Goal: Task Accomplishment & Management: Use online tool/utility

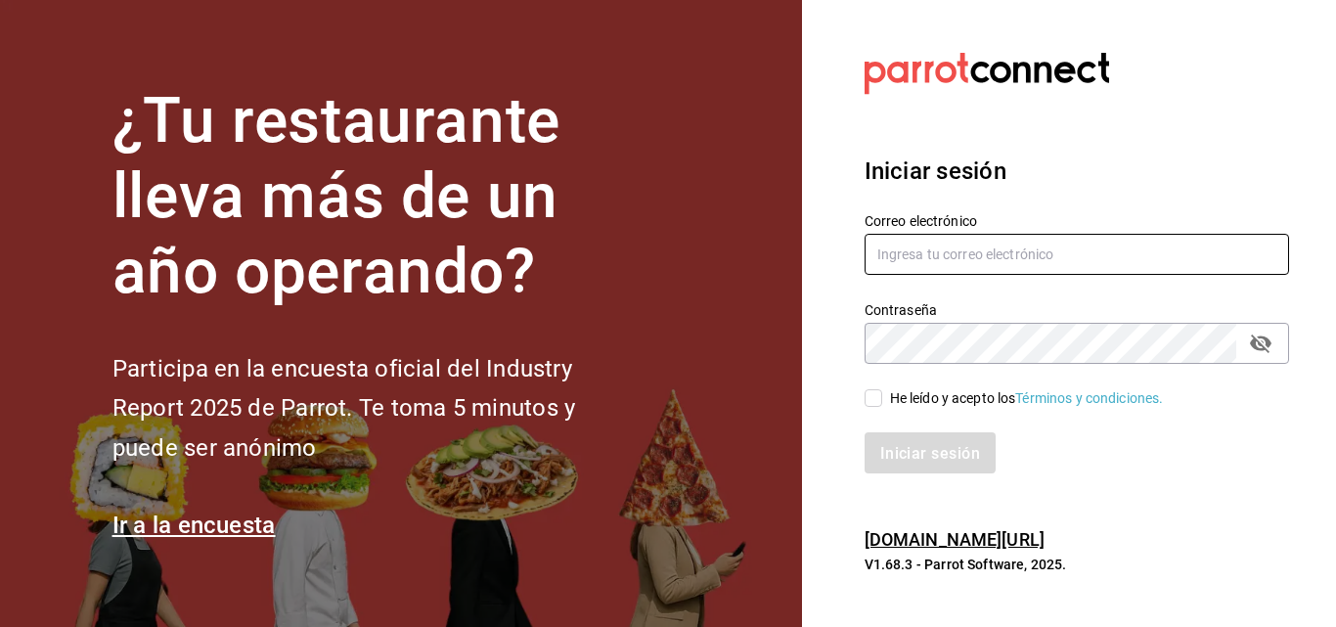
type input "[EMAIL_ADDRESS][PERSON_NAME][DOMAIN_NAME]"
click at [901, 421] on div "Iniciar sesión" at bounding box center [1065, 441] width 448 height 65
click at [903, 396] on font "He leído y acepto los" at bounding box center [953, 398] width 126 height 16
click at [882, 396] on input "He leído y acepto los Términos y condiciones." at bounding box center [873, 398] width 18 height 18
checkbox input "true"
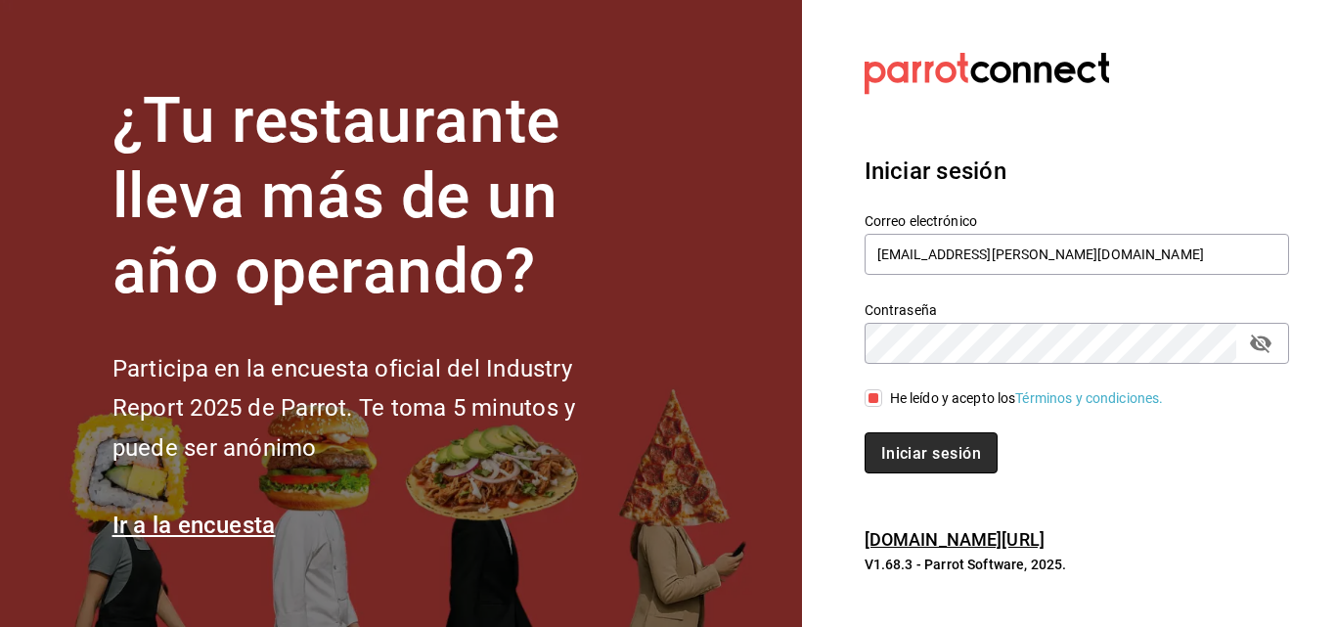
click at [909, 441] on button "Iniciar sesión" at bounding box center [930, 452] width 133 height 41
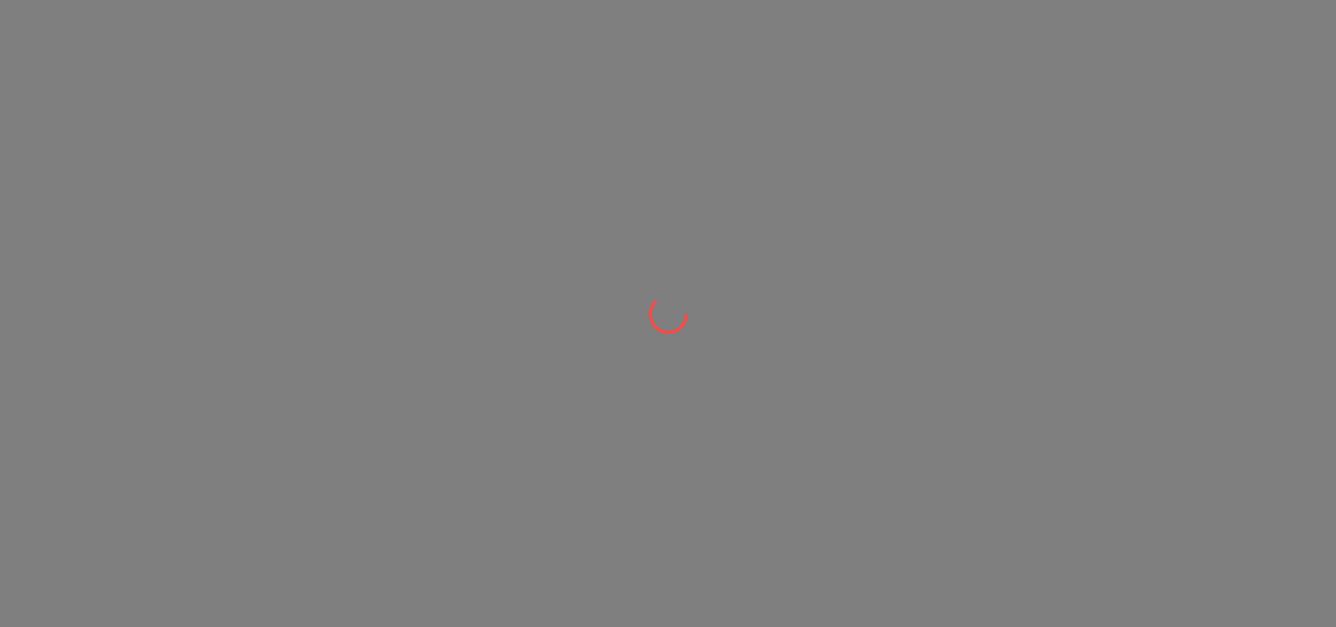
click at [825, 125] on div at bounding box center [668, 313] width 1336 height 627
click at [827, 124] on div at bounding box center [668, 313] width 1336 height 627
click at [828, 0] on div at bounding box center [668, 0] width 1336 height 0
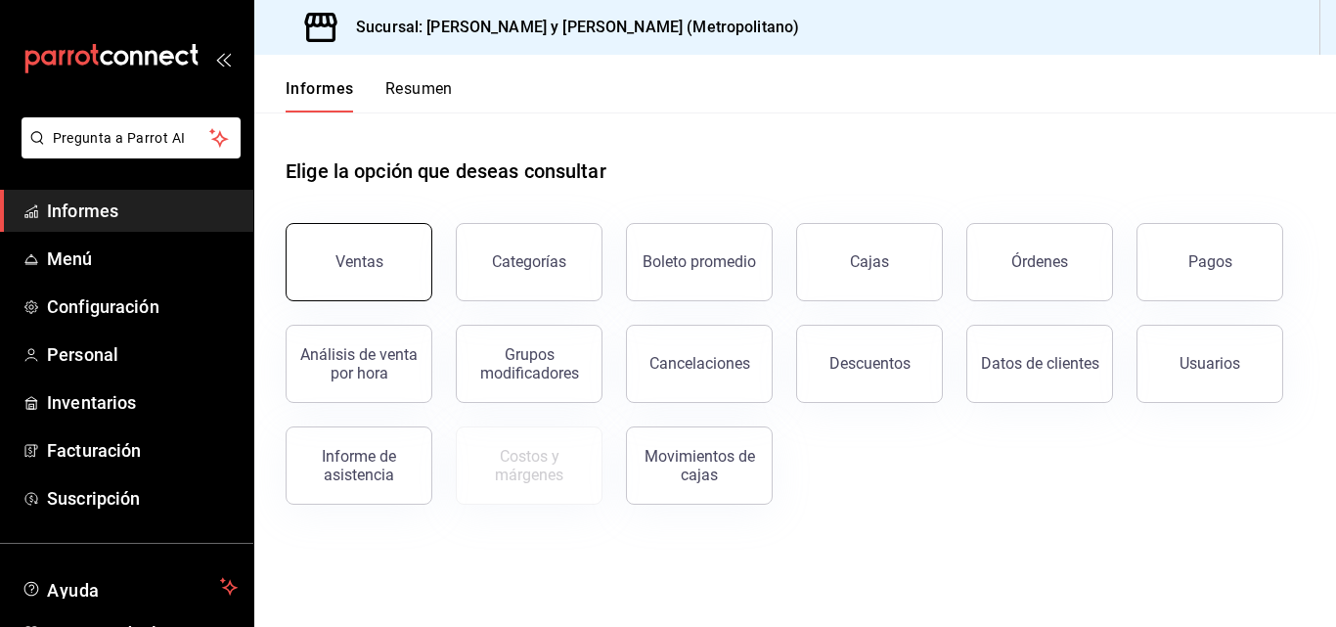
click at [368, 258] on font "Ventas" at bounding box center [359, 261] width 48 height 19
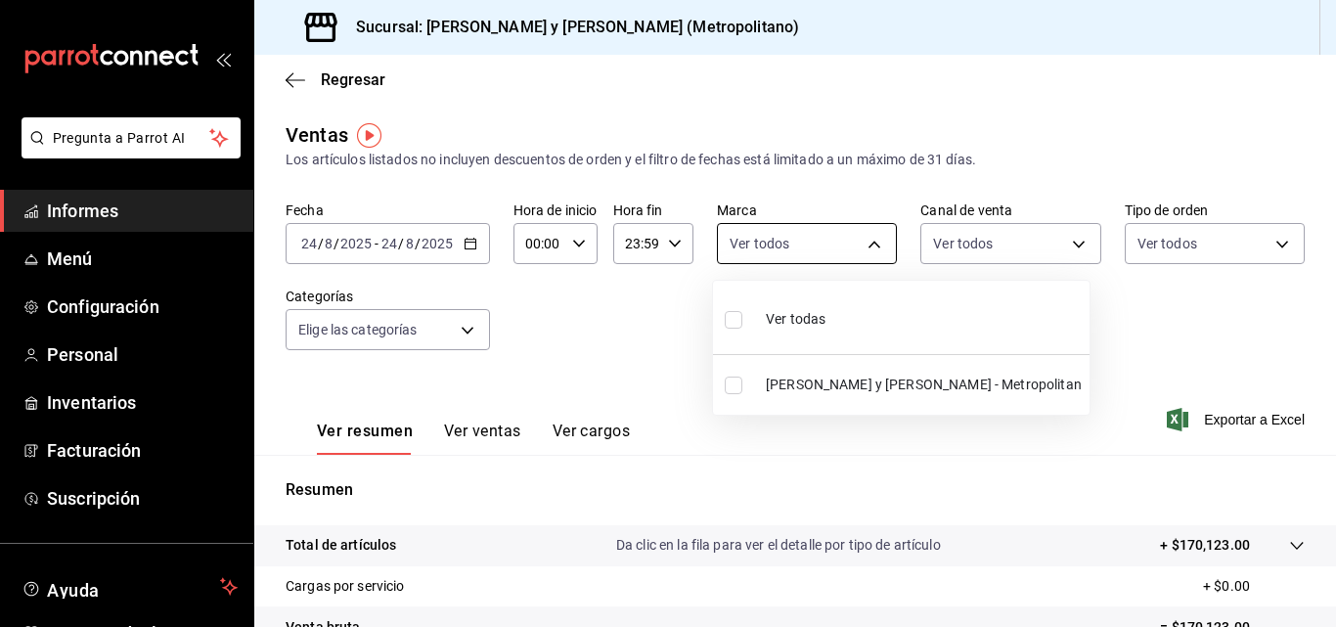
click at [740, 238] on body "Pregunta a Parrot AI Informes Menú Configuración Personal Inventarios Facturaci…" at bounding box center [668, 313] width 1336 height 627
click at [756, 427] on div at bounding box center [668, 313] width 1336 height 627
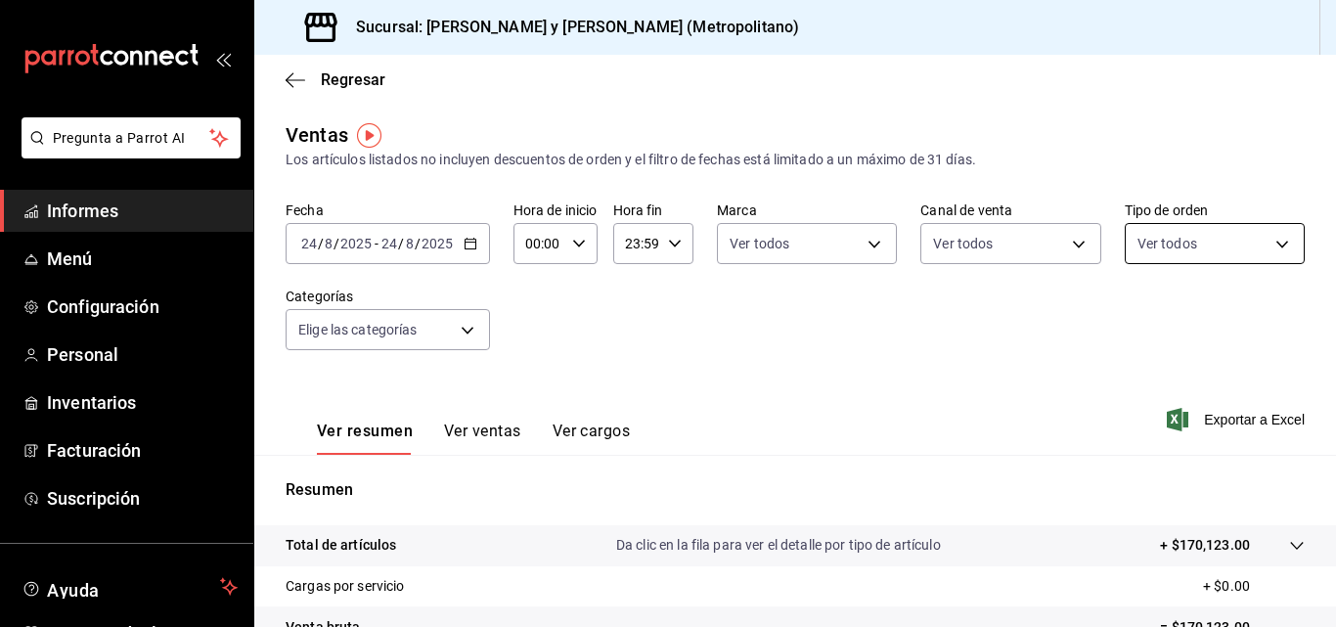
click at [1221, 223] on body "Pregunta a Parrot AI Informes Menú Configuración Personal Inventarios Facturaci…" at bounding box center [668, 313] width 1336 height 627
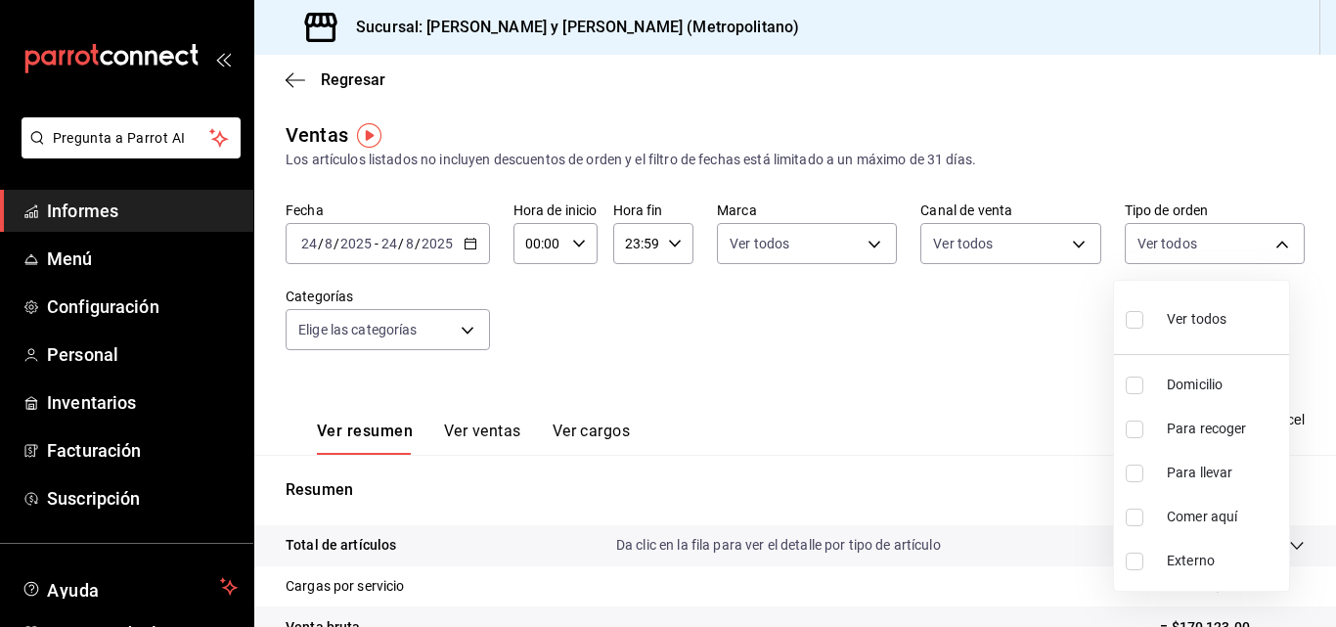
drag, startPoint x: 861, startPoint y: 465, endPoint x: 570, endPoint y: 413, distance: 295.2
click at [860, 465] on div at bounding box center [668, 313] width 1336 height 627
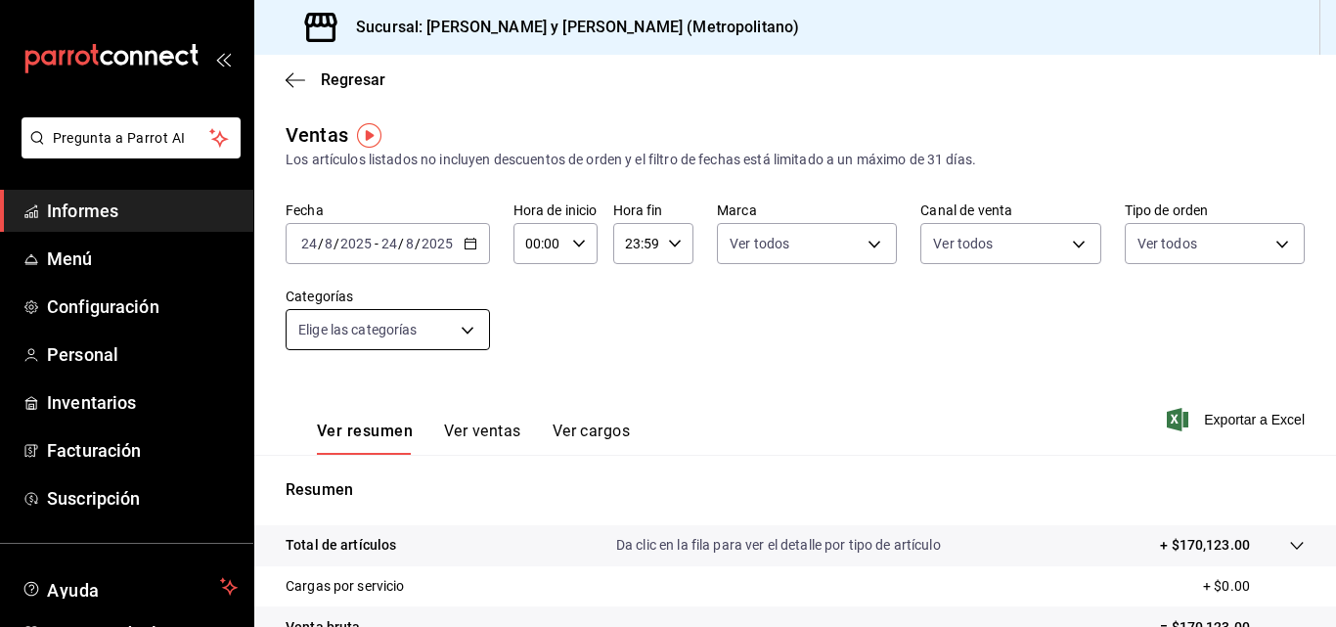
click at [457, 339] on body "Pregunta a Parrot AI Informes Menú Configuración Personal Inventarios Facturaci…" at bounding box center [668, 313] width 1336 height 627
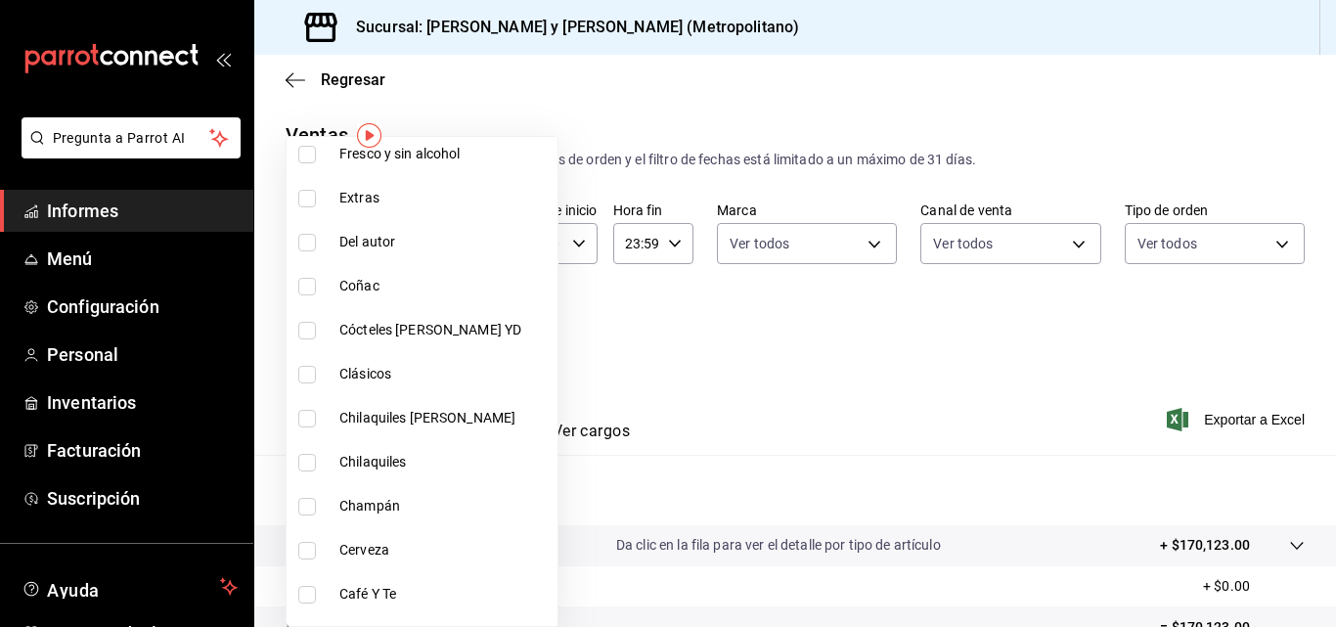
scroll to position [1340, 0]
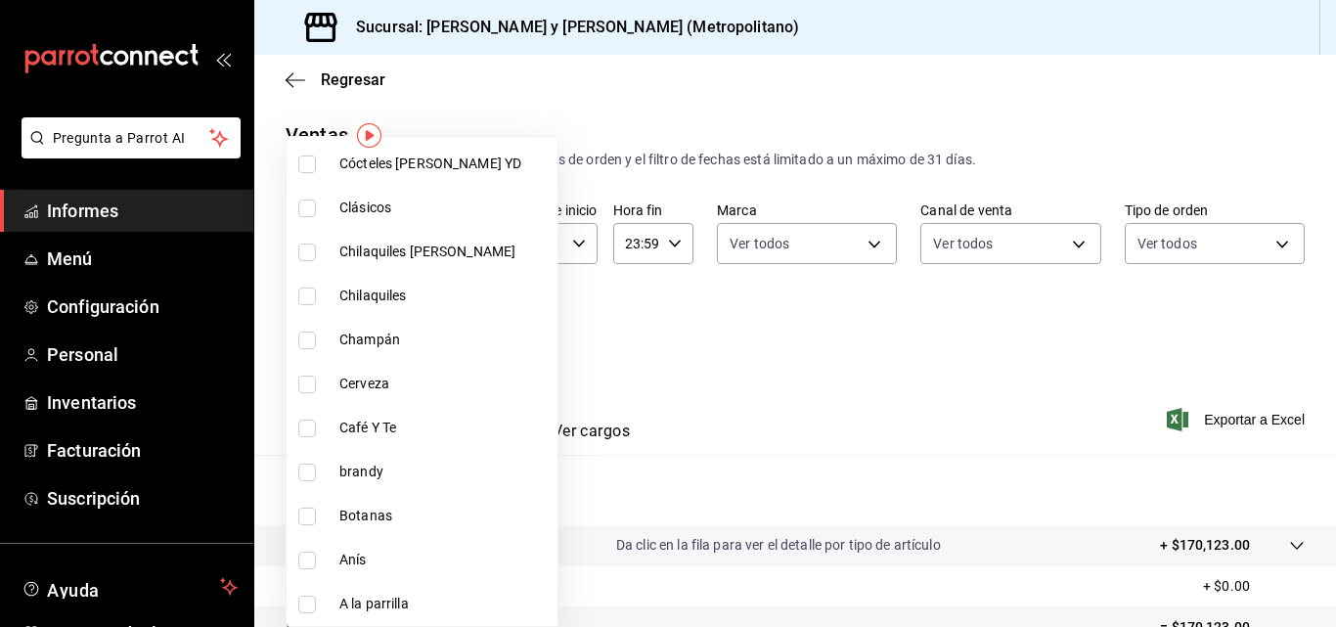
click at [409, 293] on span "Chilaquiles" at bounding box center [444, 296] width 210 height 21
type input "b3b3fdaa-c1c7-4b10-b779-9333b9267f7f"
checkbox input "true"
click at [860, 398] on div at bounding box center [668, 313] width 1336 height 627
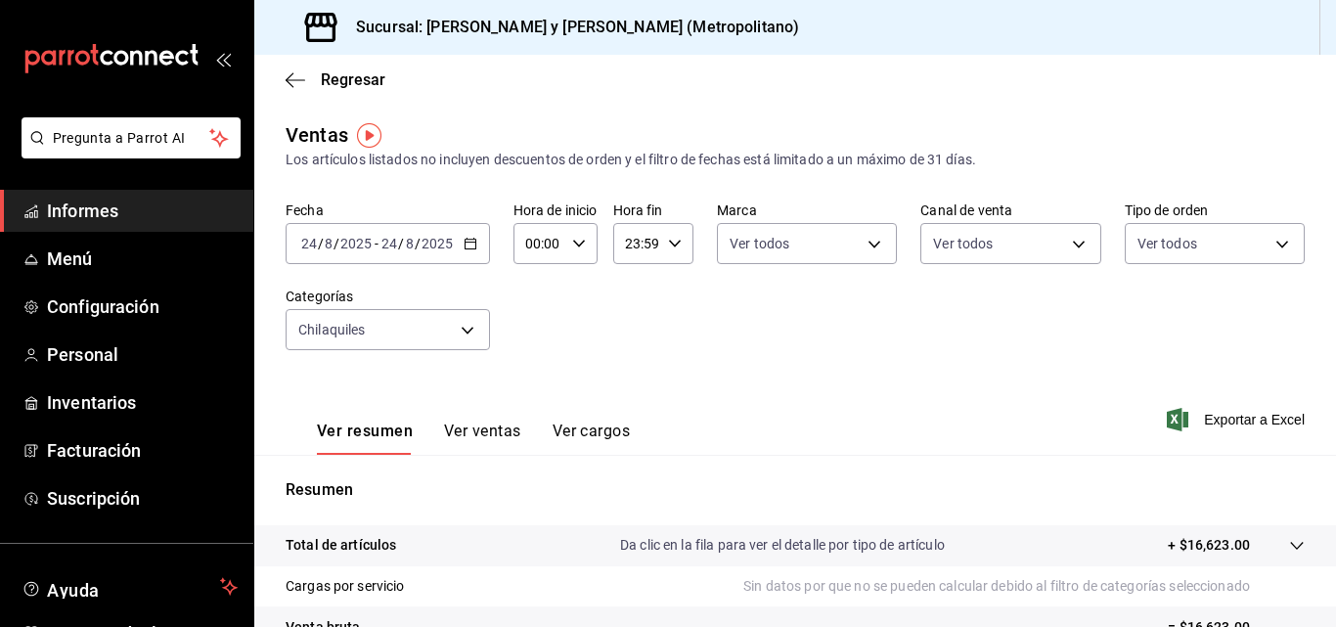
click at [640, 289] on div "Fecha 2025-08-24 24 / 8 / 2025 - 2025-08-24 24 / 8 / 2025 Hora de inicio 00:00 …" at bounding box center [795, 287] width 1019 height 172
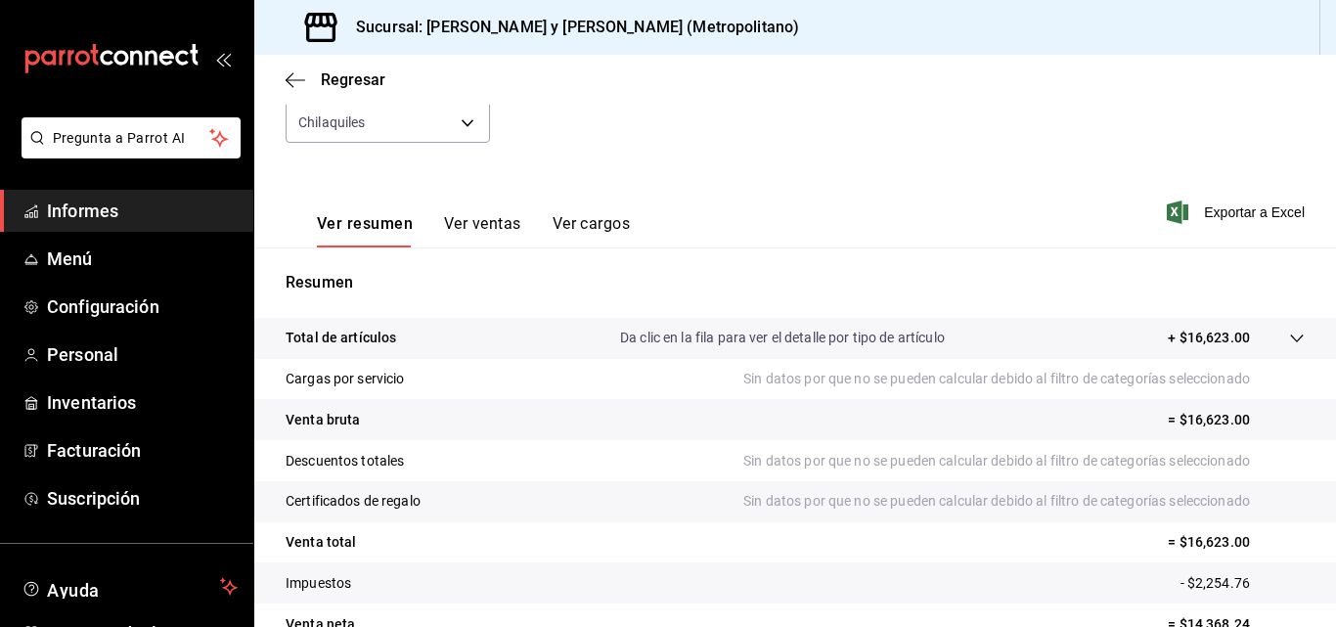
scroll to position [293, 0]
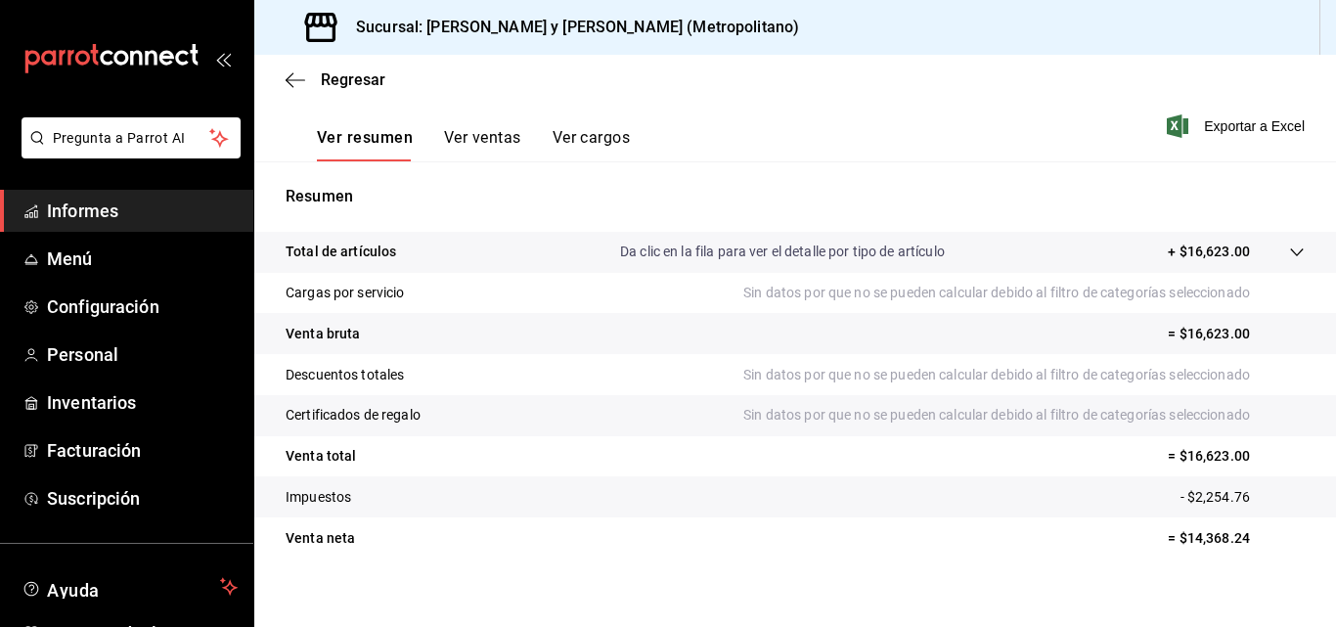
click at [421, 127] on div "Ver resumen Ver ventas Ver cargos" at bounding box center [473, 144] width 313 height 34
click at [444, 130] on font "Ver ventas" at bounding box center [482, 137] width 77 height 19
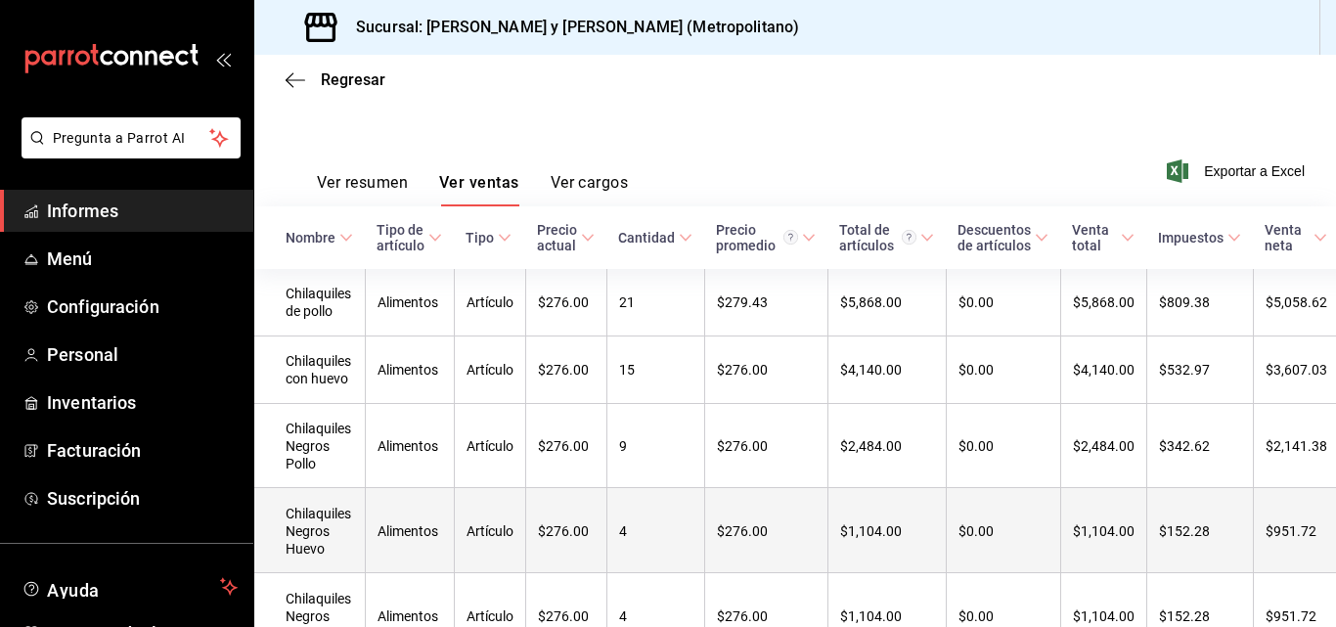
scroll to position [53, 0]
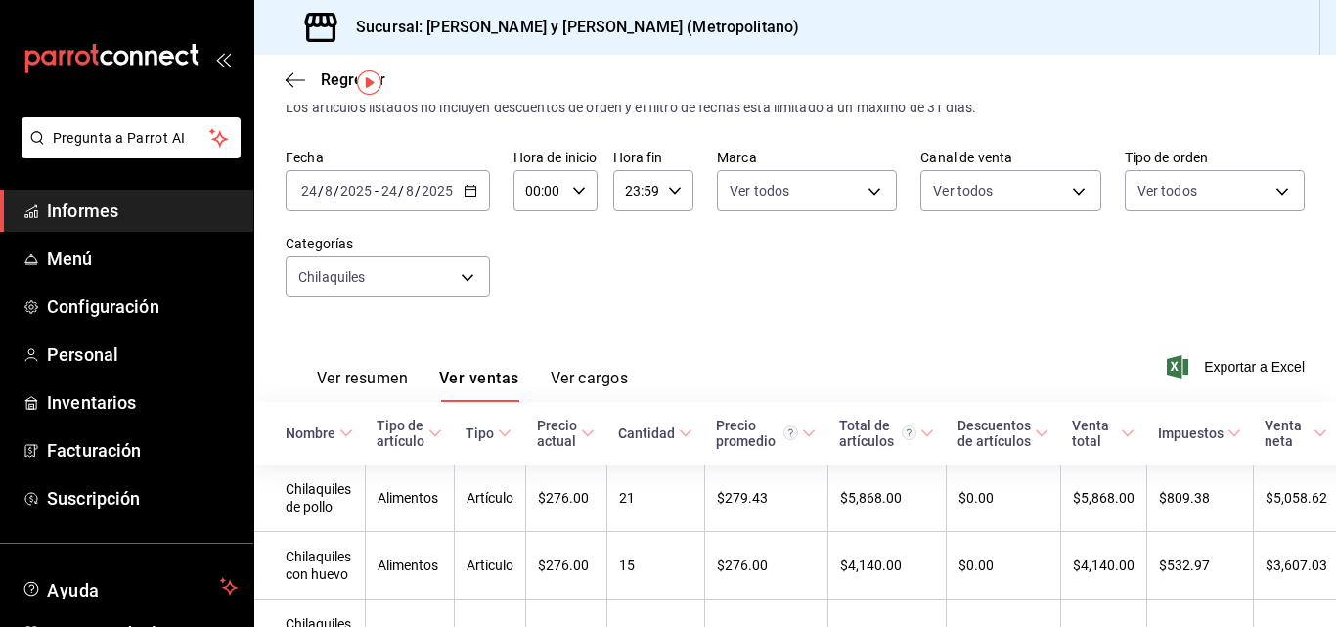
click at [584, 198] on div "00:00 Hora de inicio" at bounding box center [555, 190] width 84 height 41
click at [544, 328] on button "04" at bounding box center [533, 330] width 35 height 39
type input "04:00"
click at [711, 286] on div at bounding box center [668, 313] width 1336 height 627
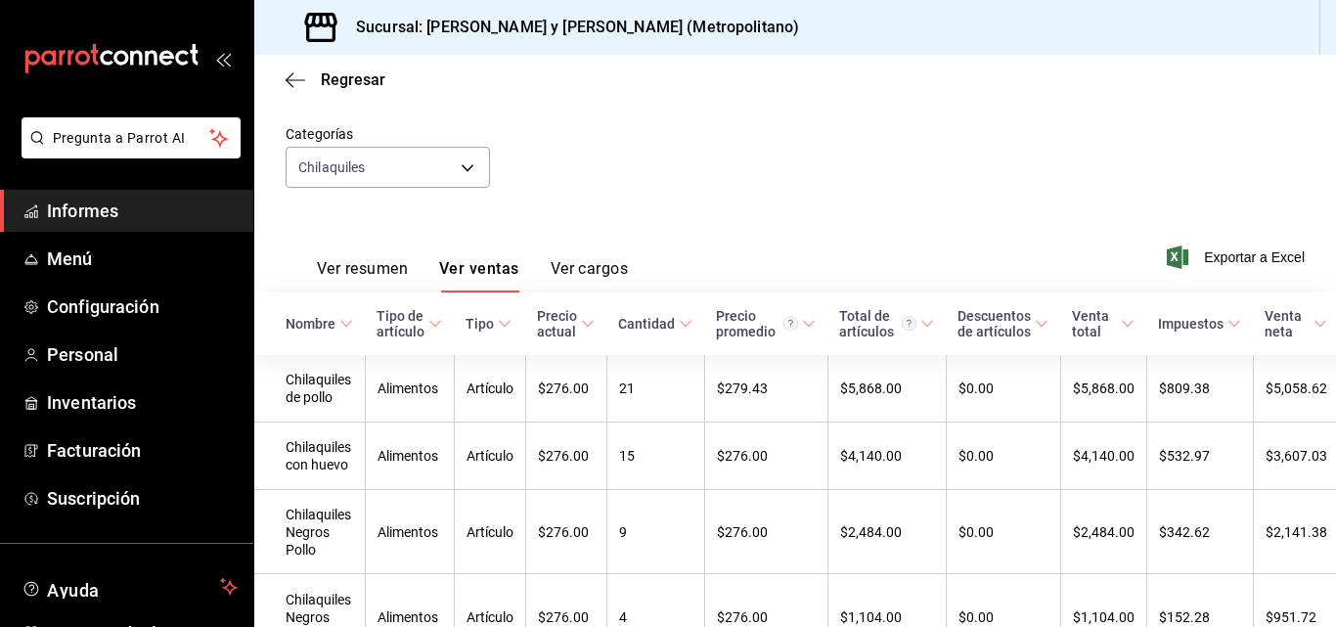
scroll to position [151, 0]
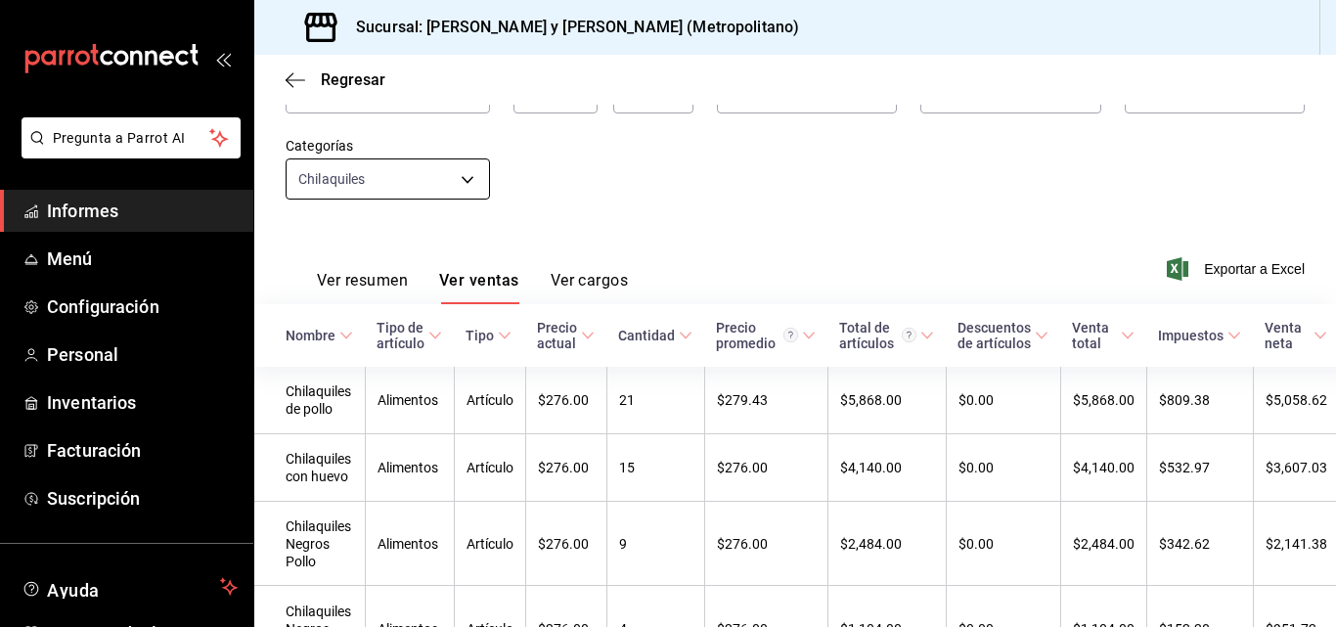
click at [460, 178] on body "Pregunta a Parrot AI Informes Menú Configuración Personal Inventarios Facturaci…" at bounding box center [668, 313] width 1336 height 627
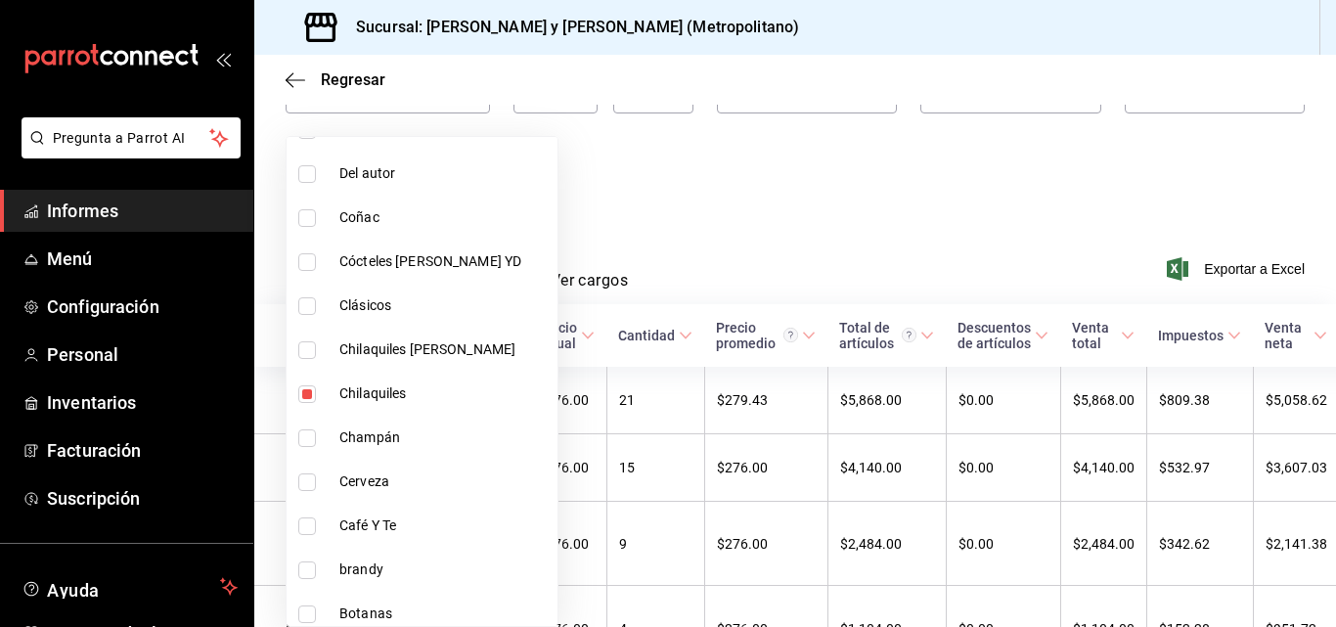
scroll to position [1046, 0]
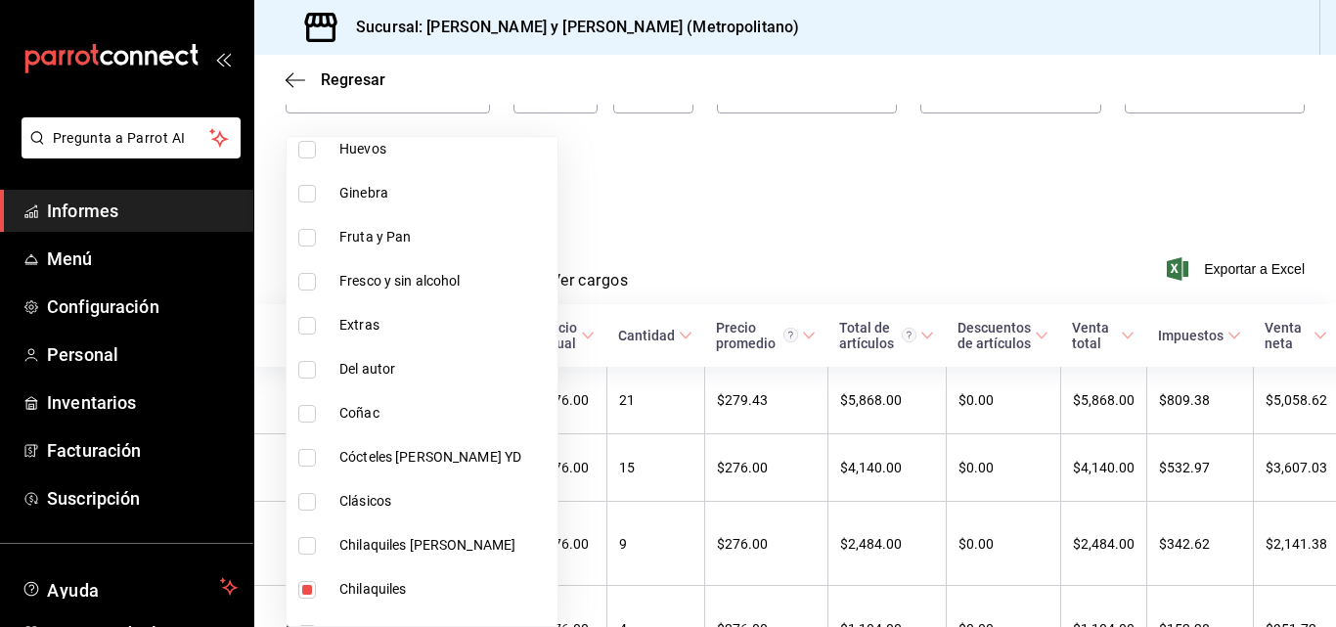
click at [402, 529] on li "Chilaquiles Diego" at bounding box center [422, 545] width 271 height 44
type input "b3b3fdaa-c1c7-4b10-b779-9333b9267f7f,3d7c1f86-383c-4a83-a18b-92bc0fd5ca5e"
checkbox input "true"
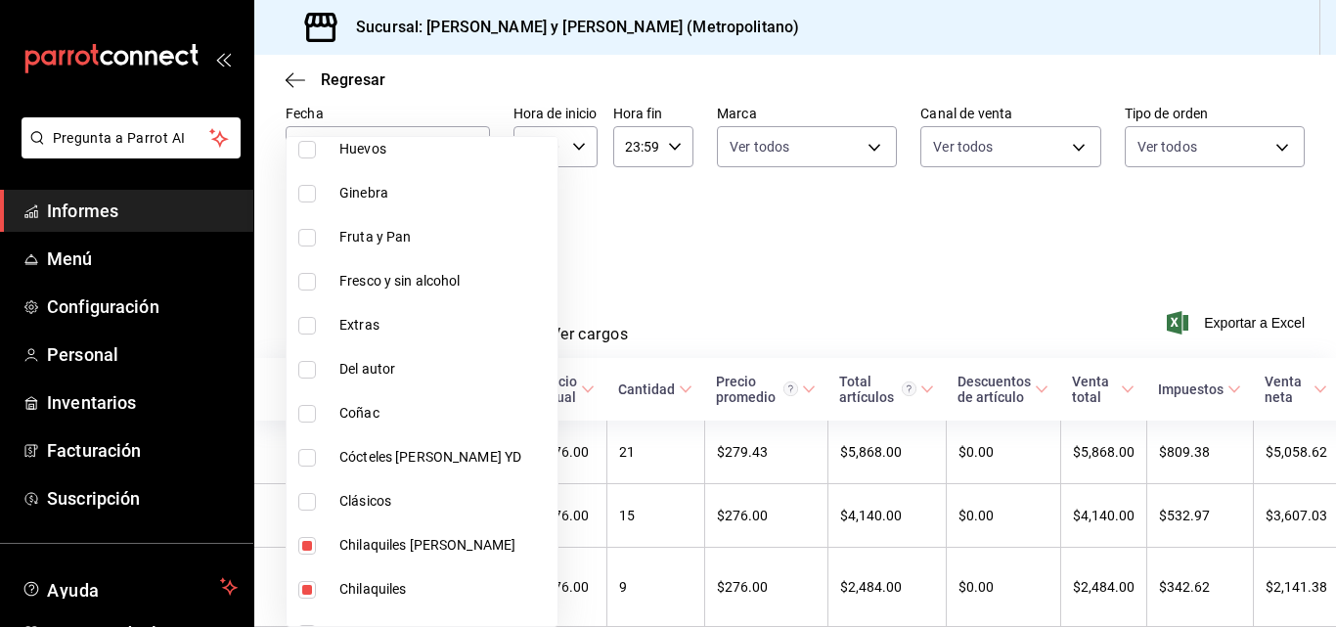
scroll to position [151, 0]
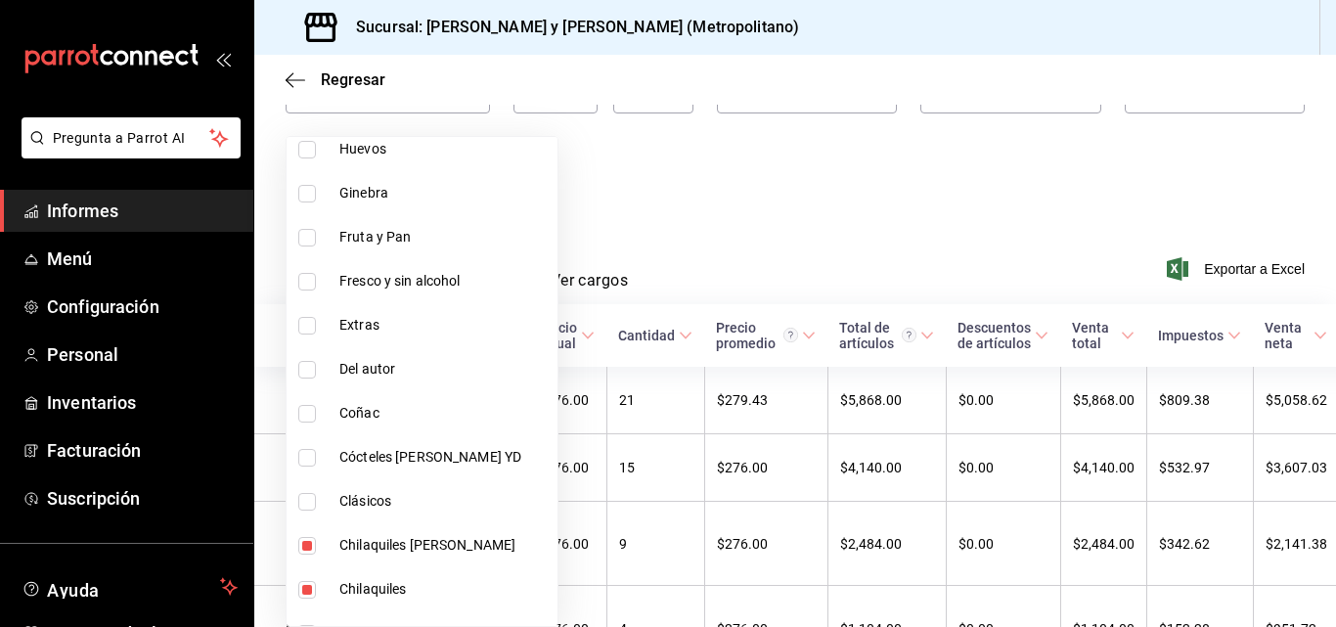
click at [762, 180] on div at bounding box center [668, 313] width 1336 height 627
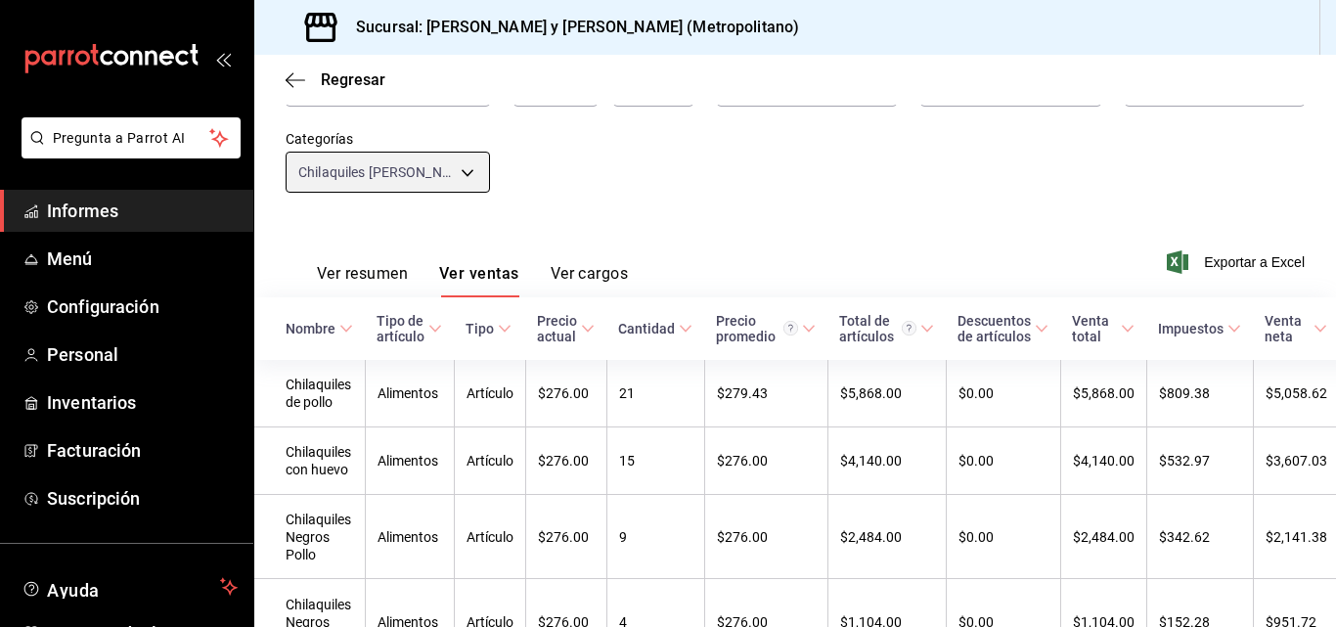
scroll to position [196, 0]
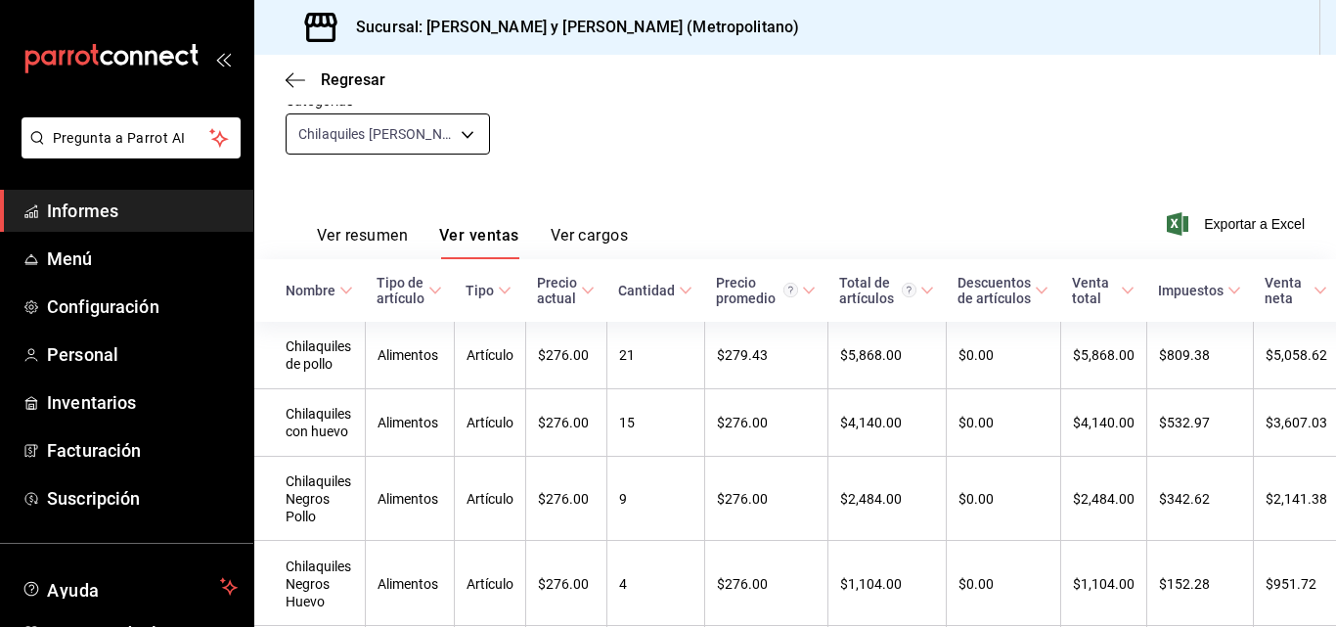
click at [467, 137] on body "Pregunta a Parrot AI Informes Menú Configuración Personal Inventarios Facturaci…" at bounding box center [668, 313] width 1336 height 627
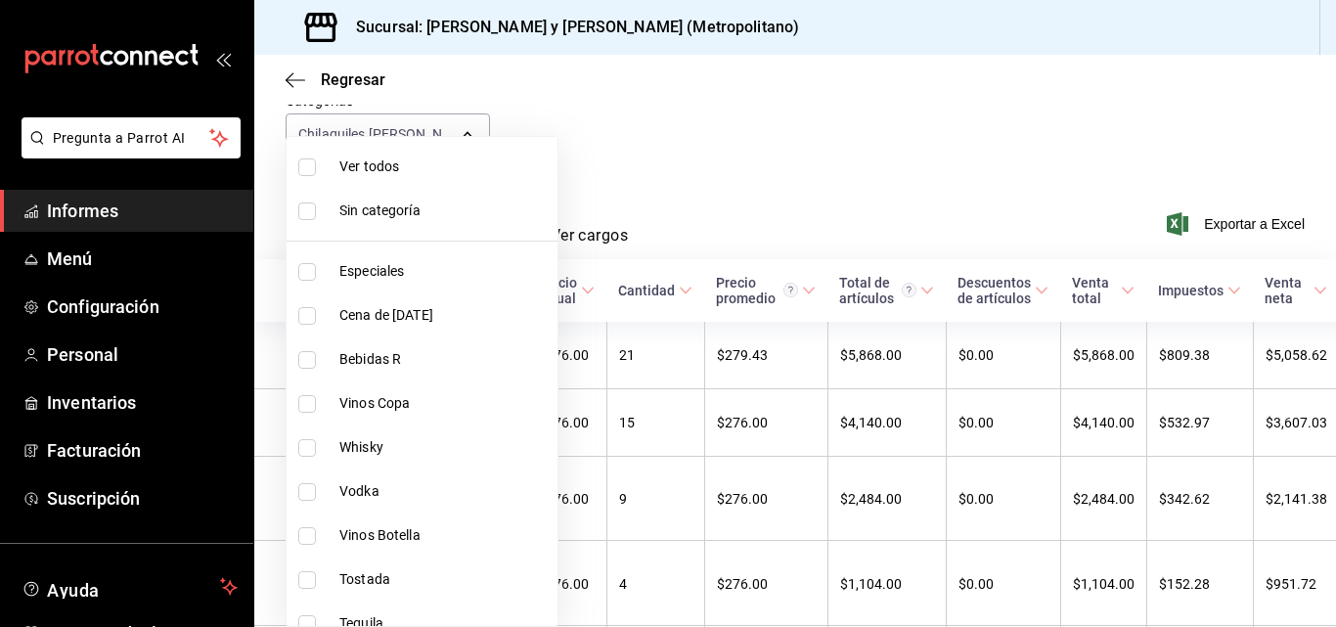
click at [468, 183] on li "Ver todos" at bounding box center [422, 167] width 271 height 44
type input "463cbe58-69f9-49c2-85c9-e7a3a82fd125,93b19971-b18f-4184-ad12-5f617cec116c,3e3b7…"
checkbox input "true"
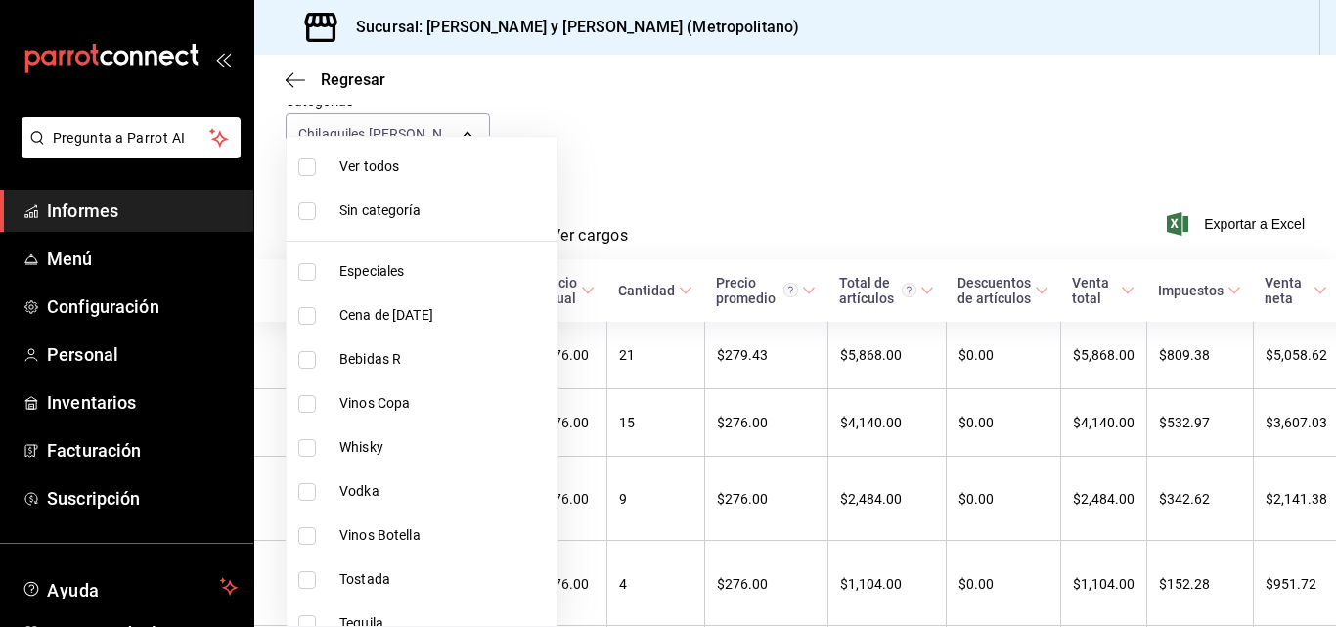
checkbox input "true"
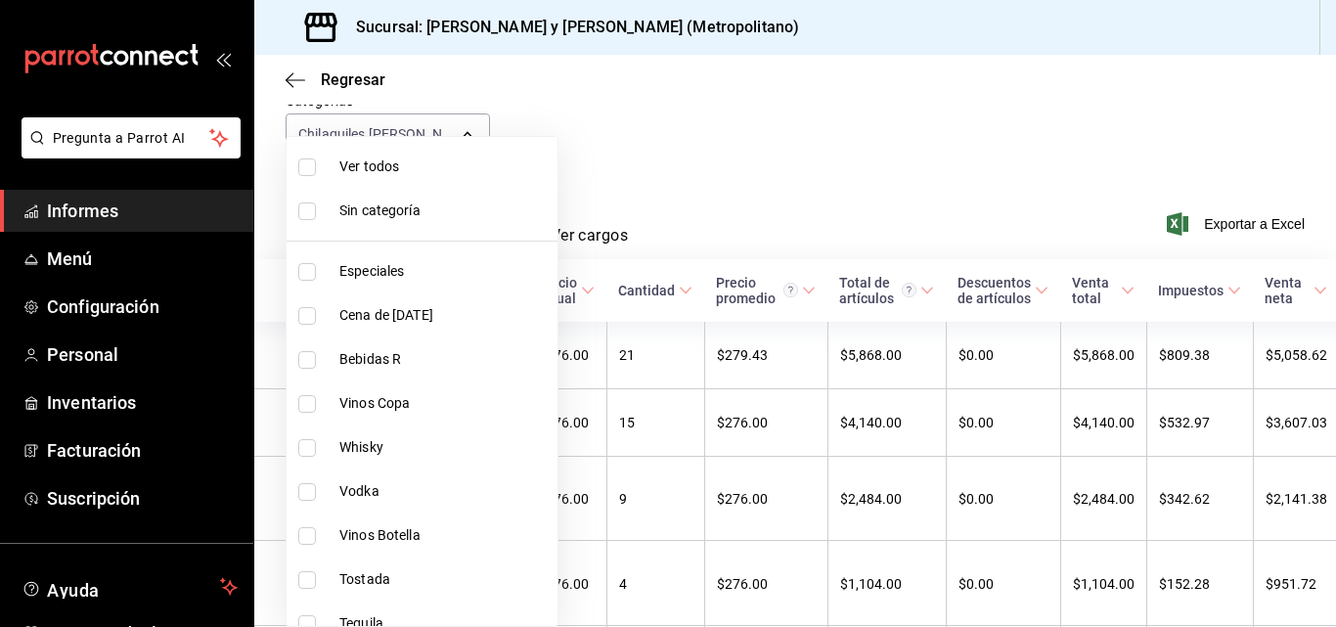
checkbox input "true"
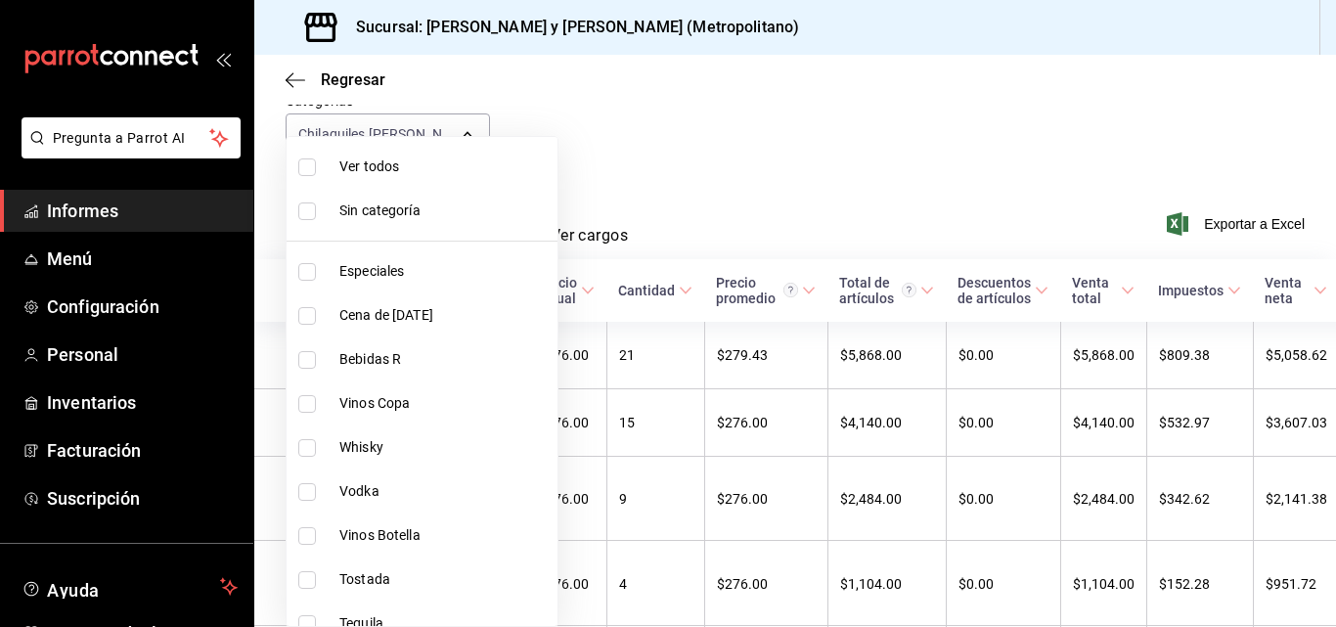
checkbox input "true"
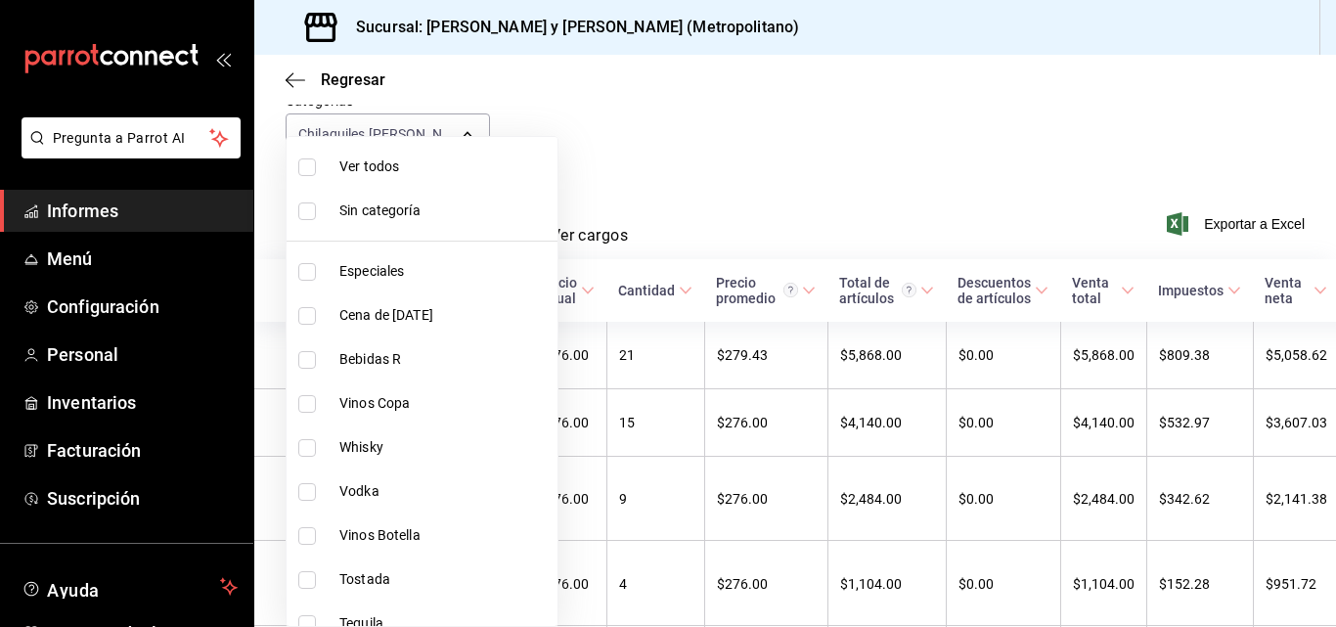
checkbox input "true"
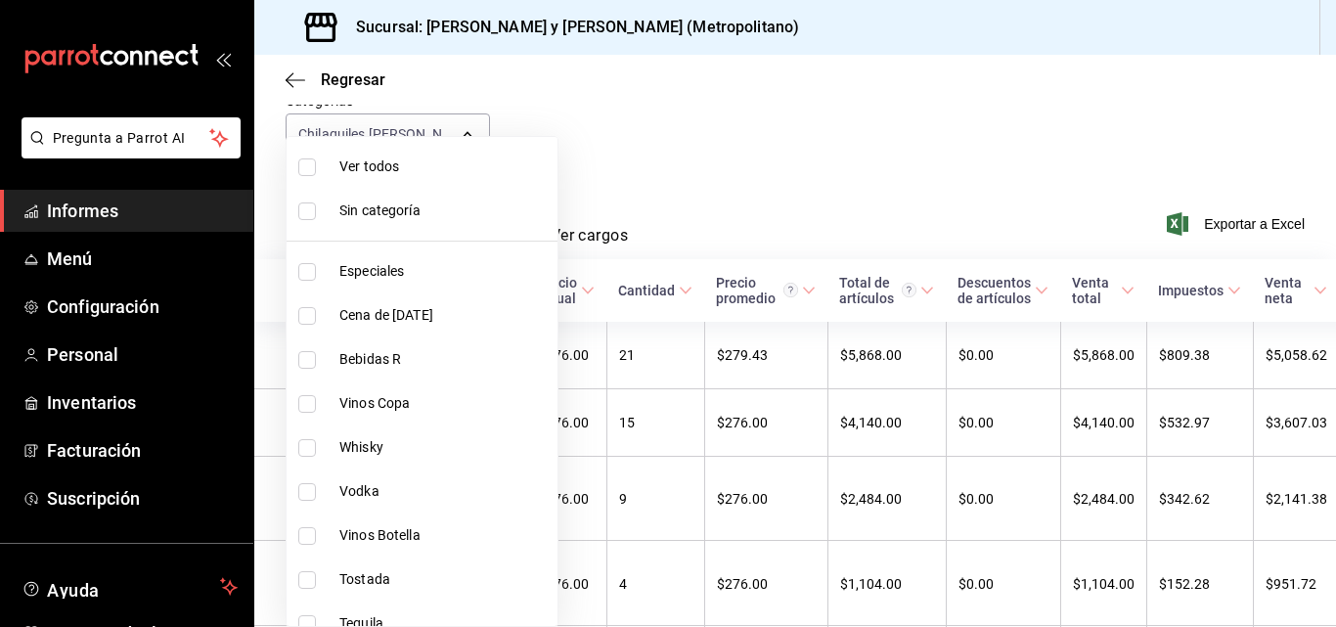
checkbox input "true"
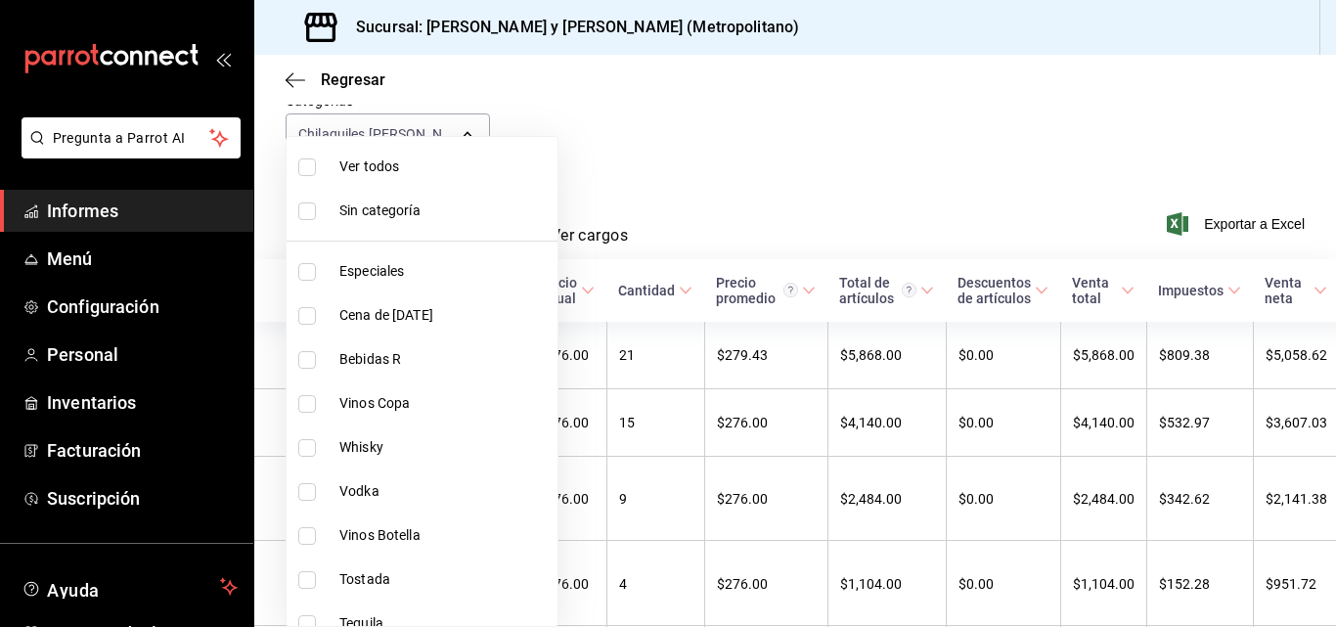
checkbox input "true"
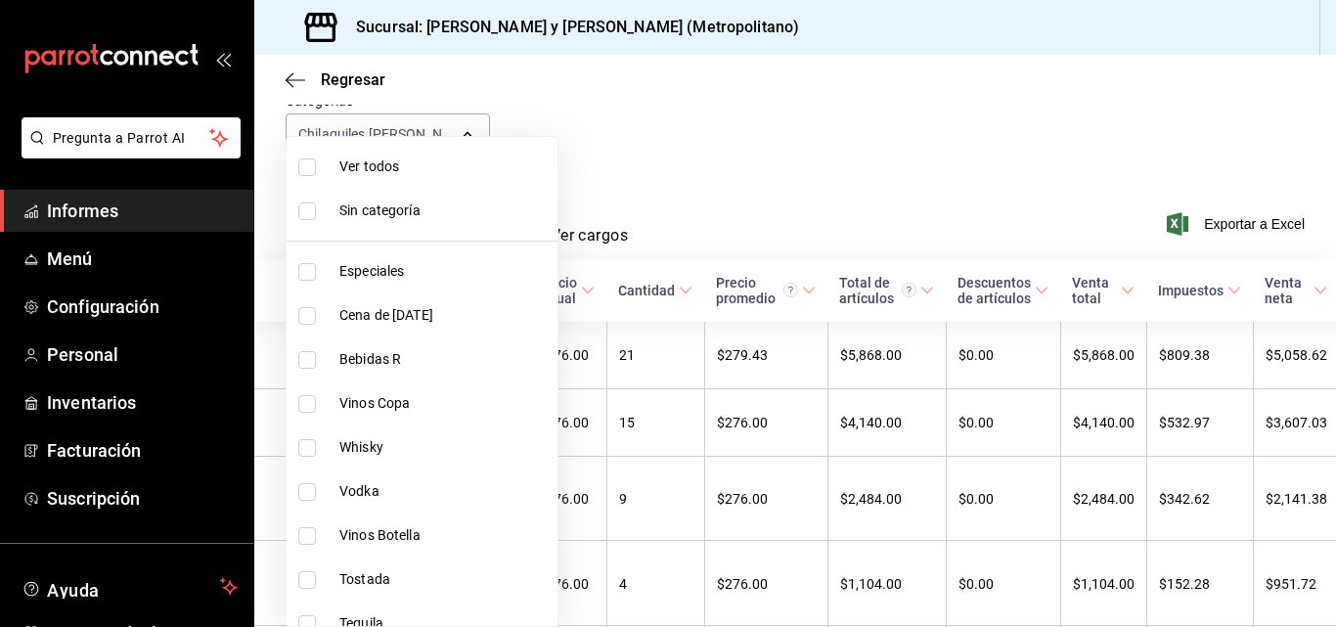
checkbox input "true"
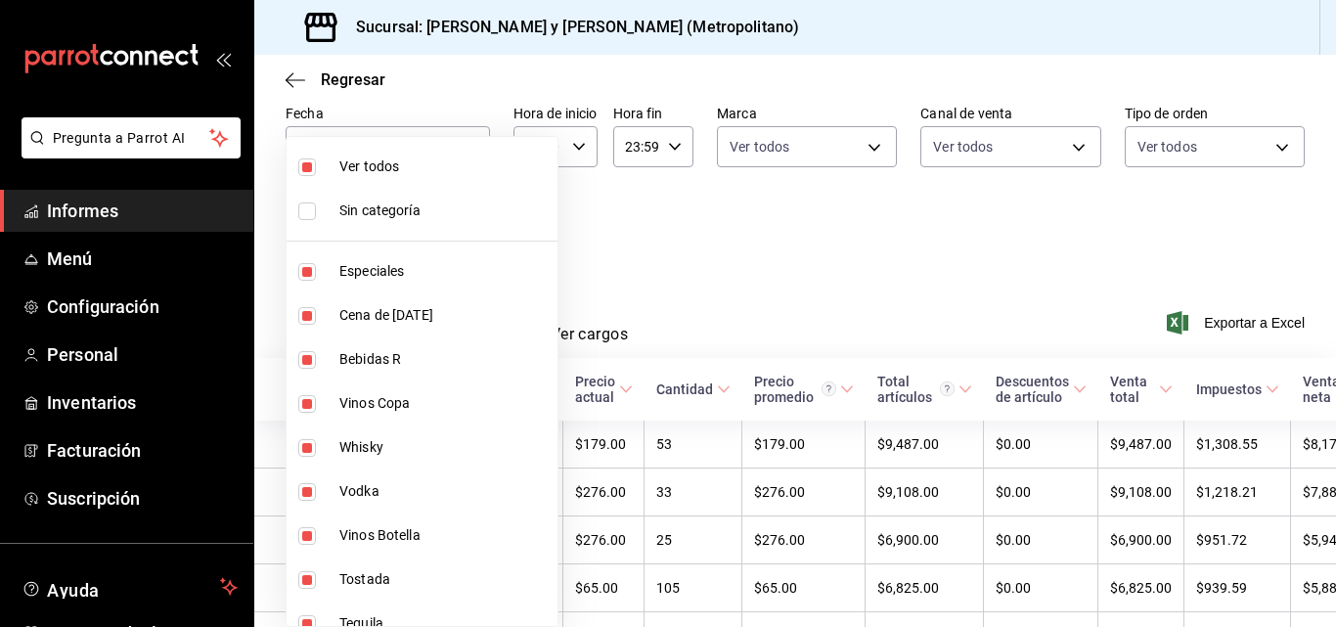
scroll to position [196, 0]
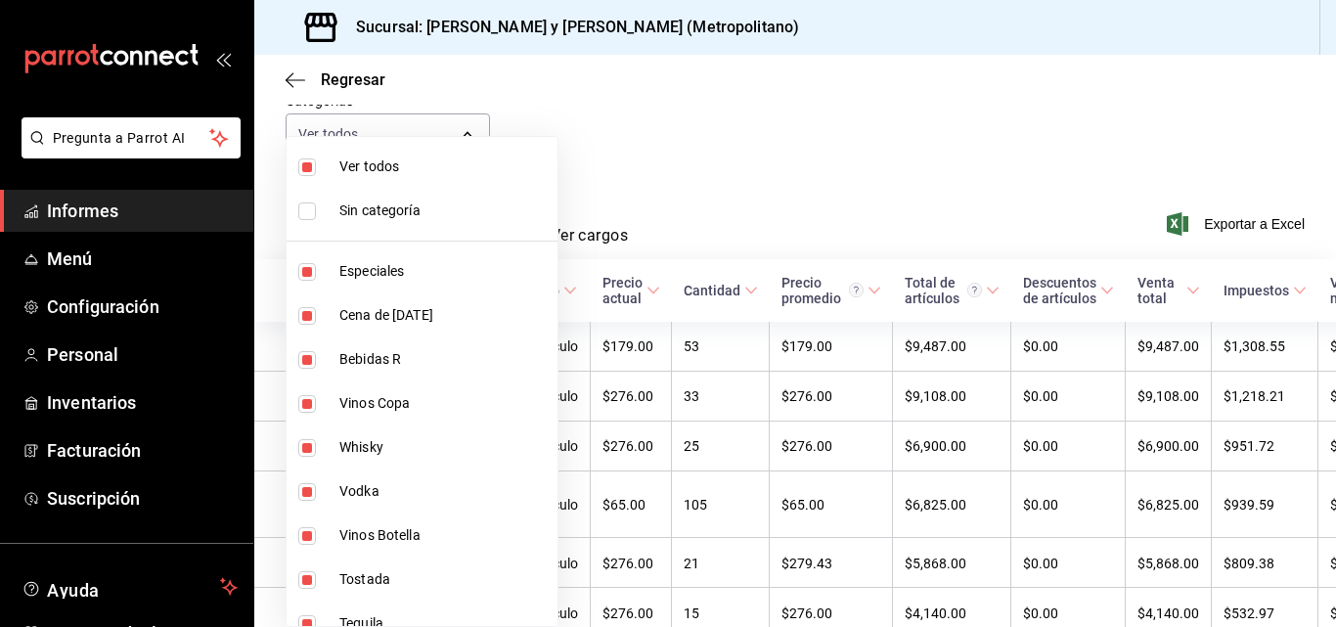
click at [888, 140] on div at bounding box center [668, 313] width 1336 height 627
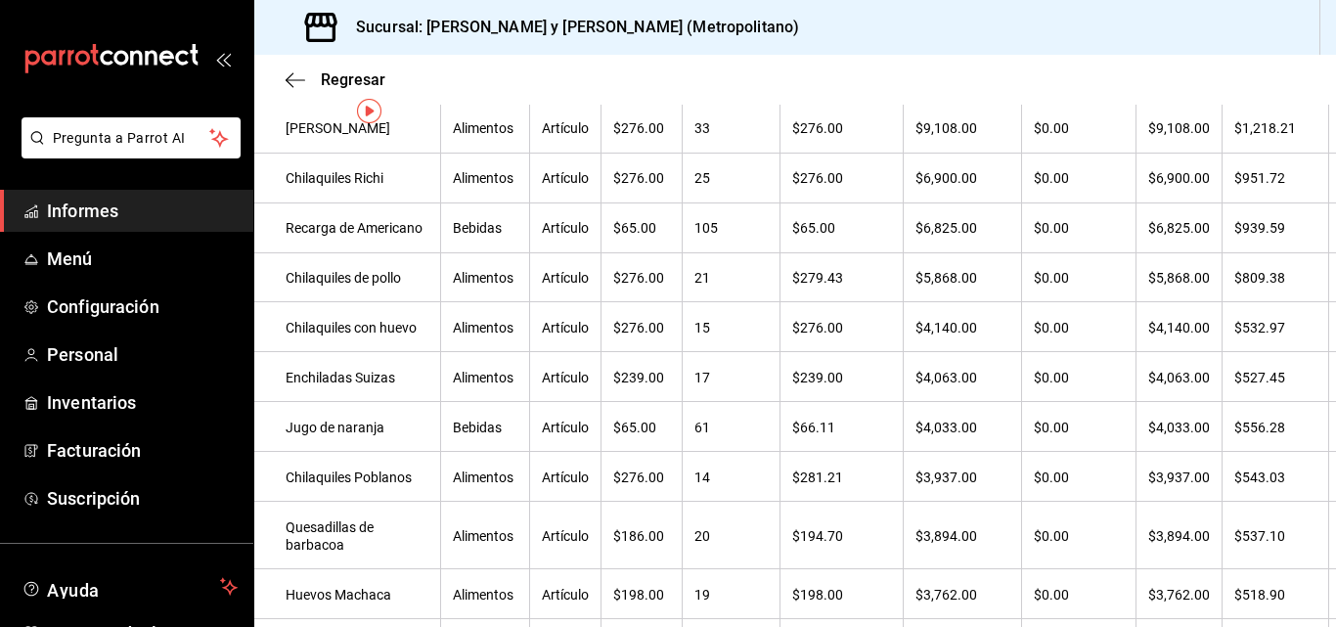
scroll to position [0, 0]
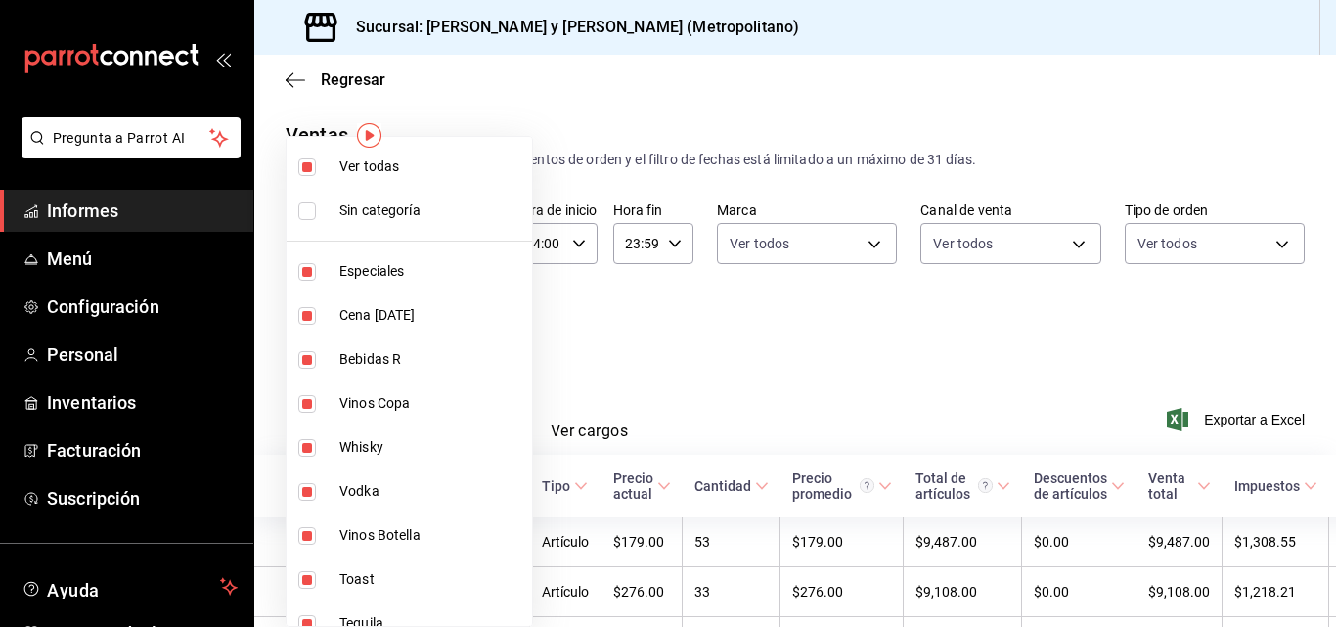
click at [341, 325] on body "Pregunta a Parrot AI Informes Menú Configuración Personal Inventarios Facturaci…" at bounding box center [668, 313] width 1336 height 627
click at [341, 325] on span "Cena fin de año 2025" at bounding box center [431, 315] width 185 height 21
type input "463cbe58-69f9-49c2-85c9-e7a3a82fd125,3e3b7fd2-fbe5-449e-8f2b-2816b629dbaa,5a1b0…"
checkbox input "false"
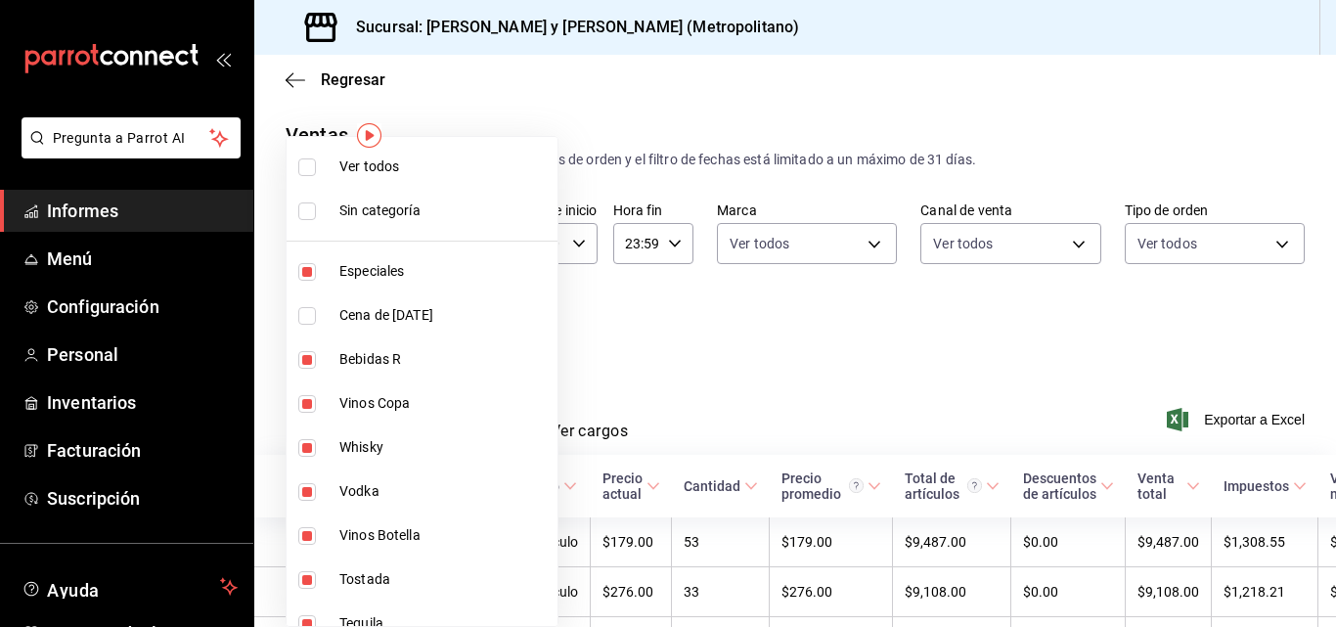
click at [427, 313] on font "Cena de fin de año 2025" at bounding box center [386, 315] width 94 height 16
type input "463cbe58-69f9-49c2-85c9-e7a3a82fd125,3e3b7fd2-fbe5-449e-8f2b-2816b629dbaa,5a1b0…"
checkbox input "true"
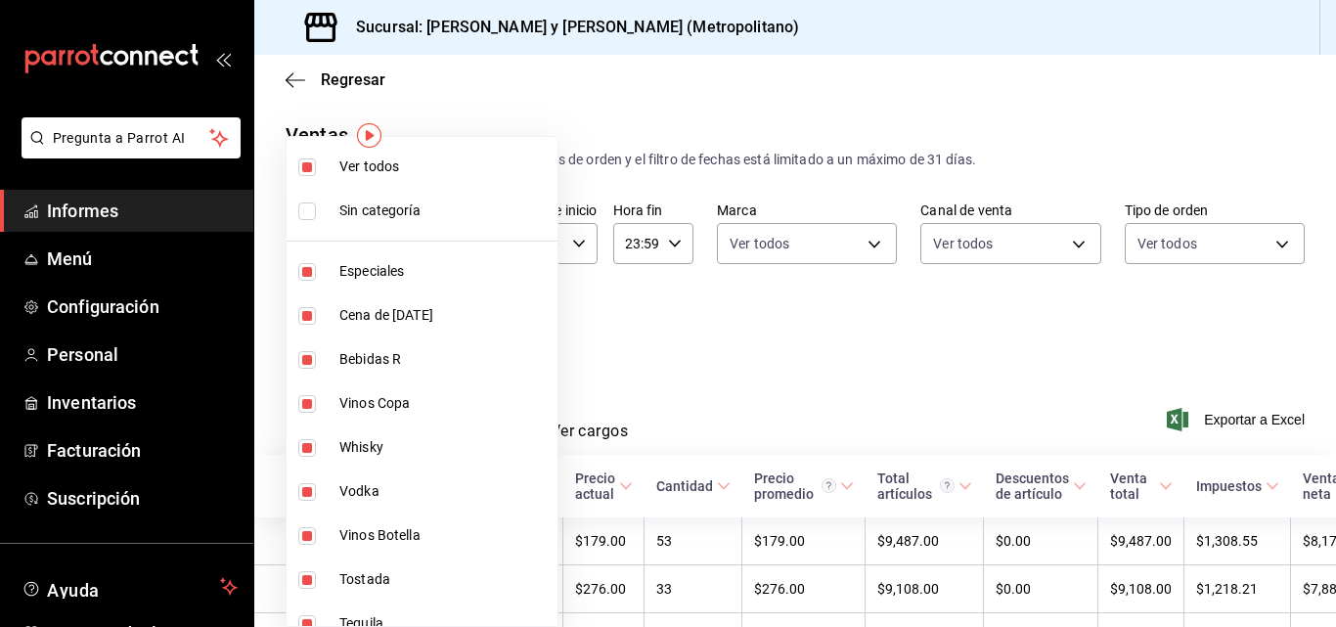
click at [530, 301] on div at bounding box center [668, 313] width 1336 height 627
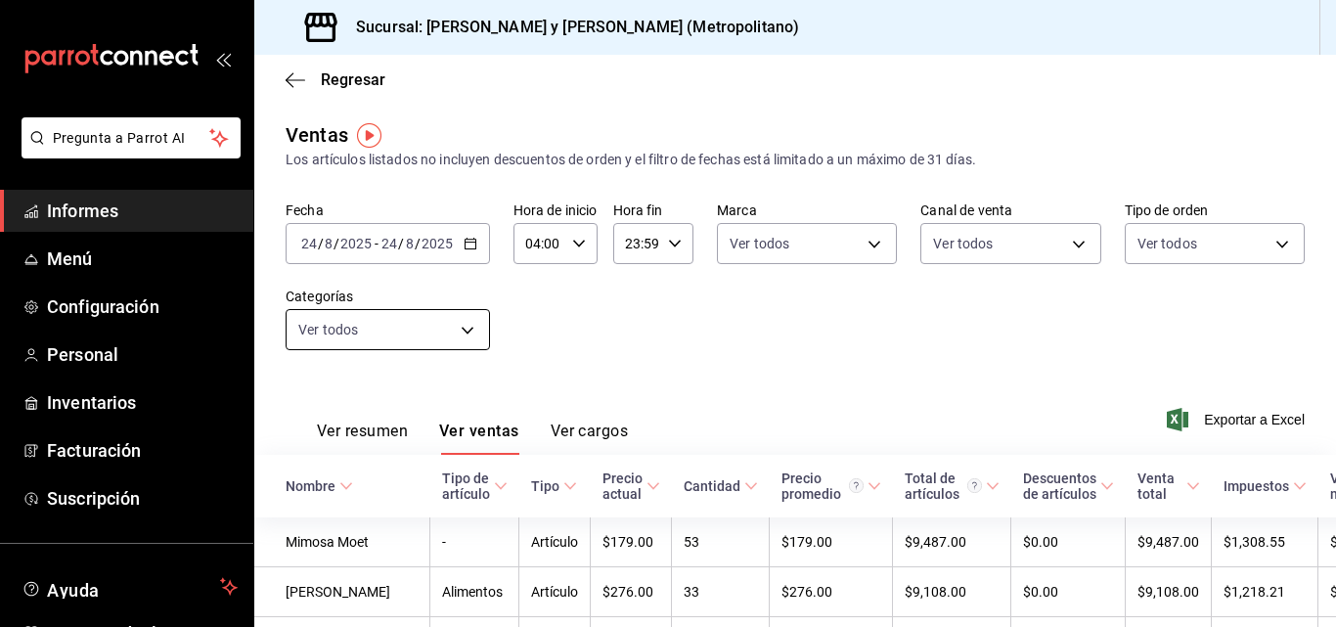
click at [453, 338] on body "Pregunta a Parrot AI Informes Menú Configuración Personal Inventarios Facturaci…" at bounding box center [668, 313] width 1336 height 627
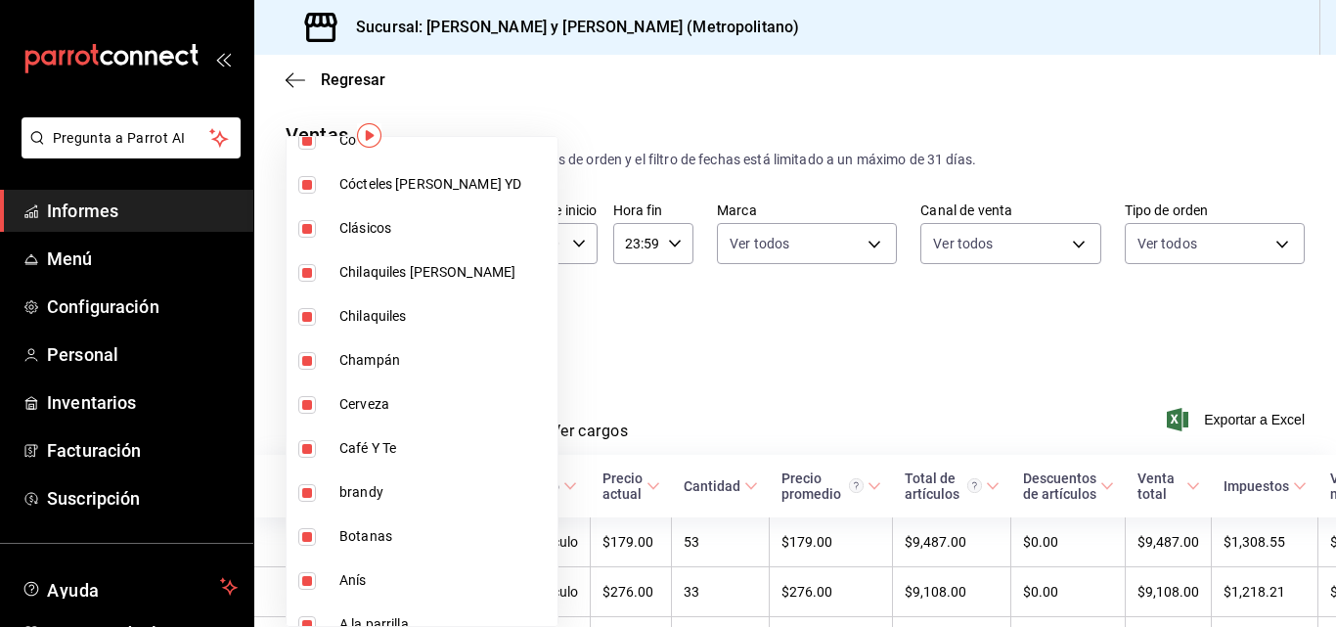
scroll to position [1340, 0]
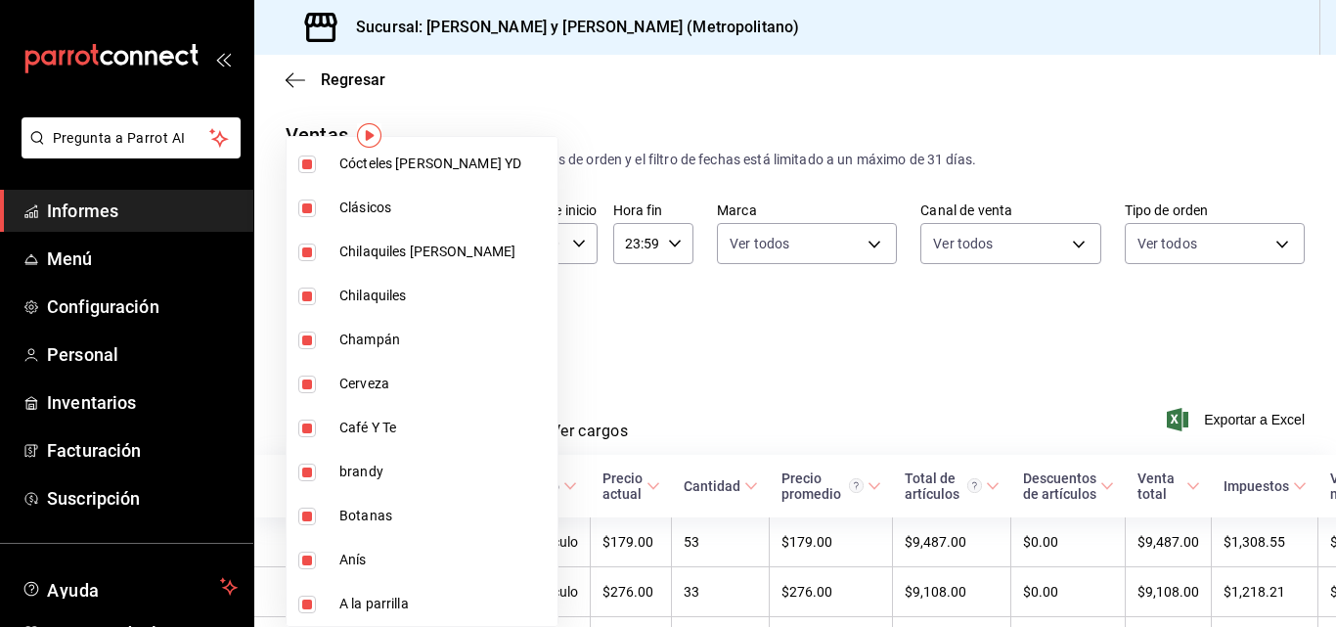
click at [856, 346] on div at bounding box center [668, 313] width 1336 height 627
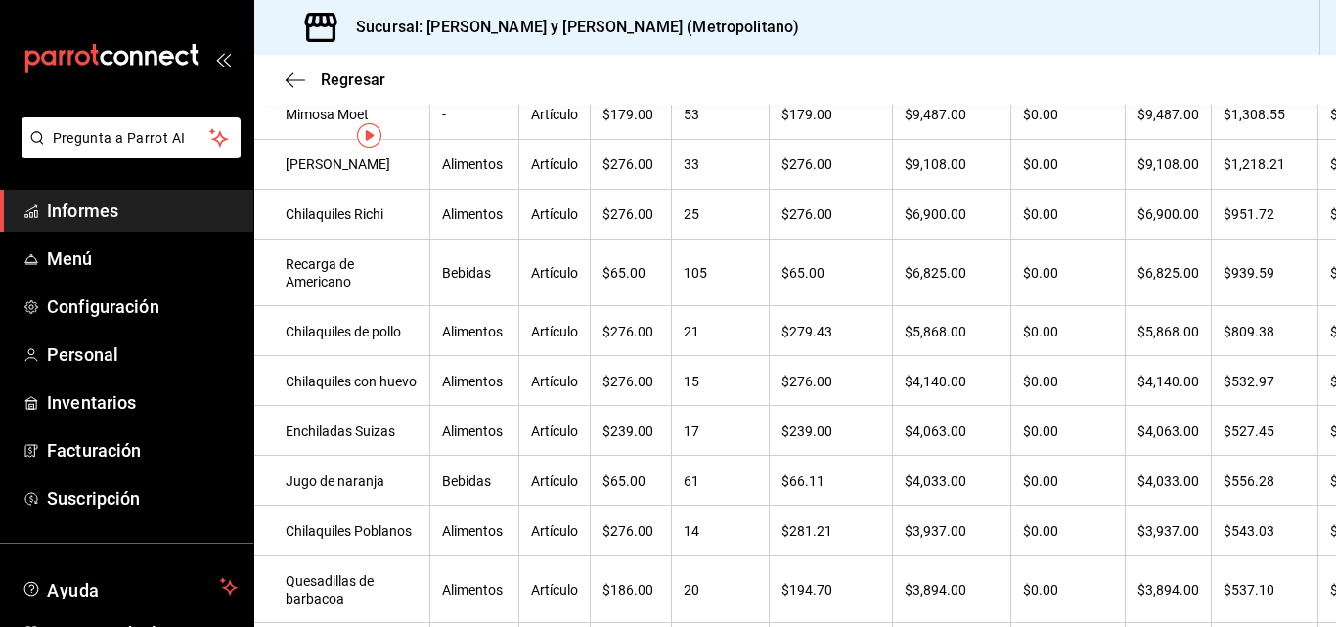
scroll to position [0, 0]
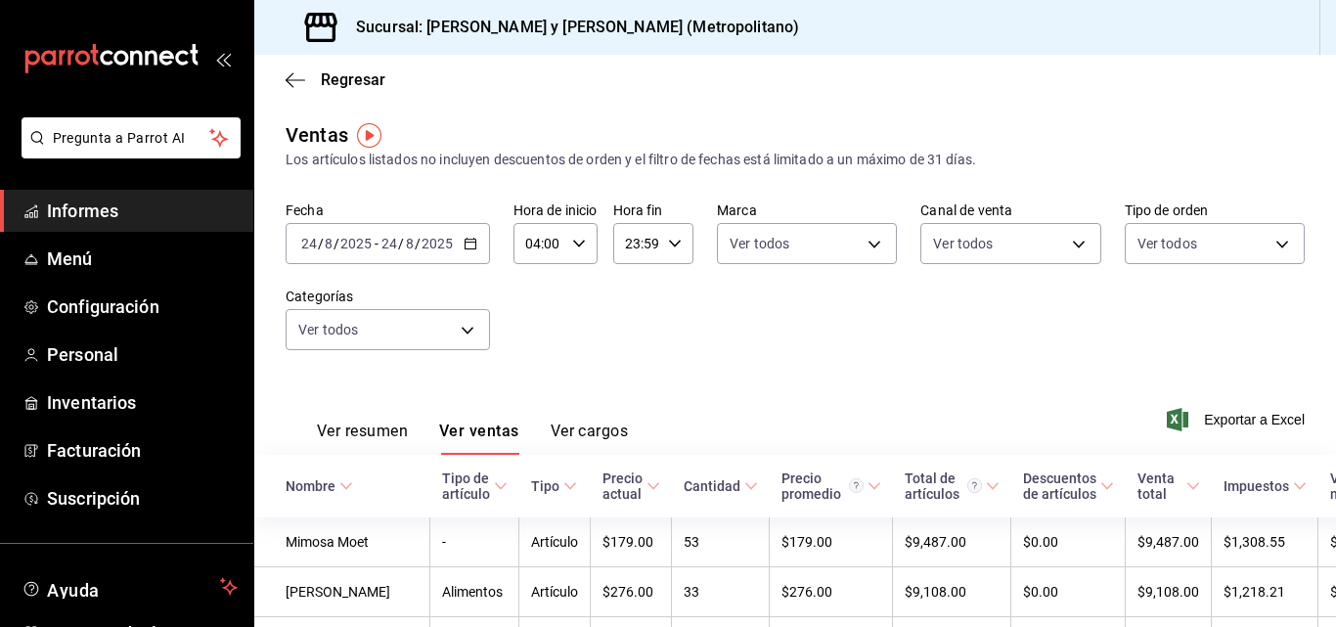
click at [342, 488] on icon at bounding box center [346, 486] width 14 height 14
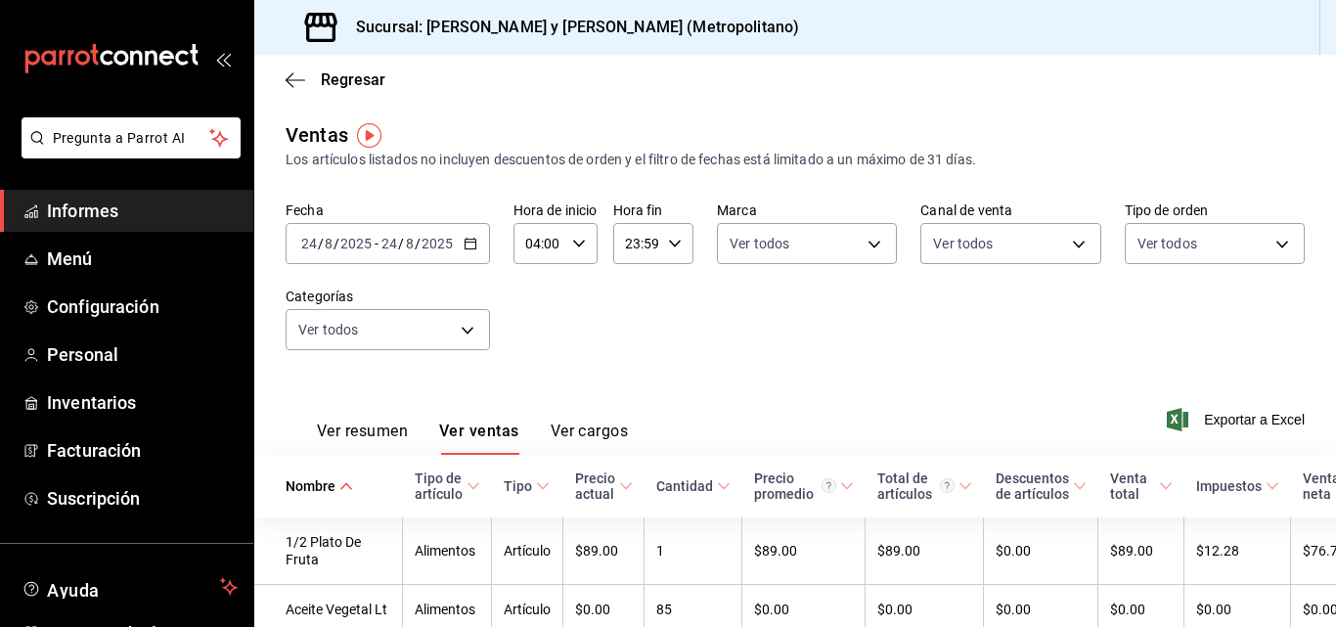
click at [353, 489] on th "Nombre" at bounding box center [328, 486] width 149 height 63
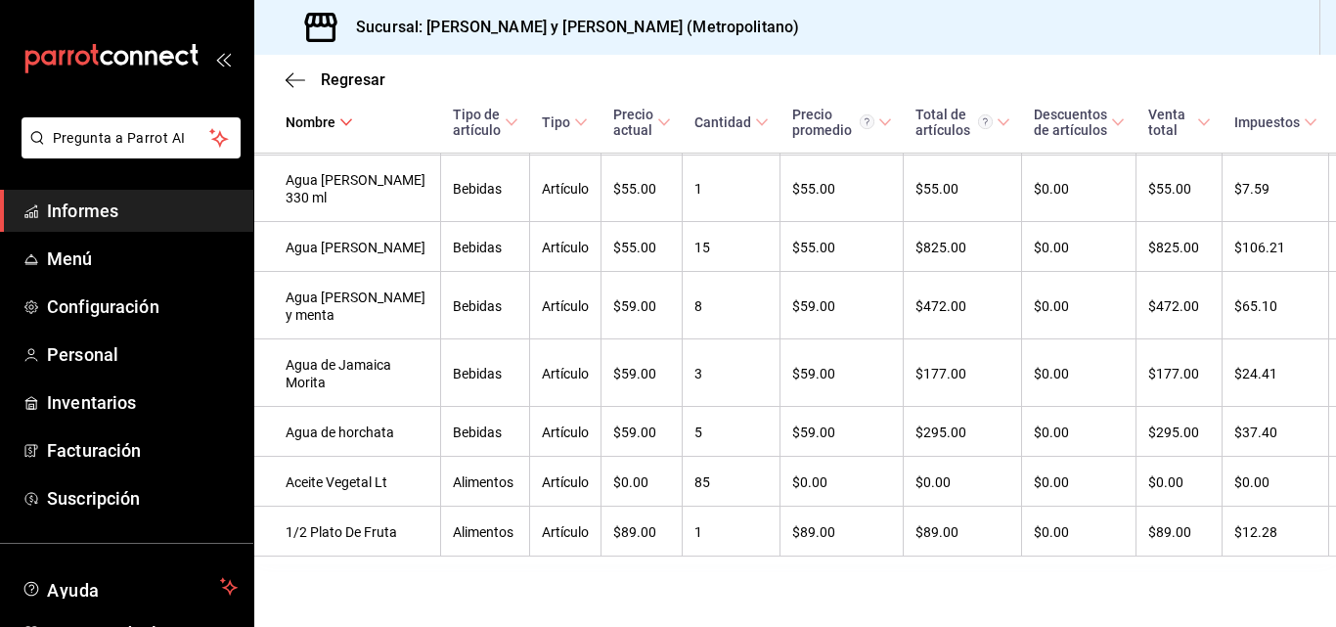
scroll to position [9377, 0]
